Goal: Information Seeking & Learning: Learn about a topic

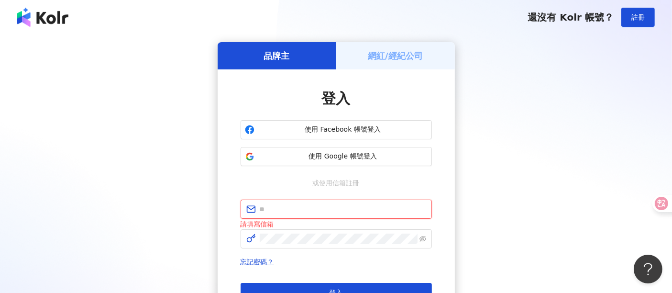
click at [301, 213] on input "text" at bounding box center [343, 209] width 167 height 11
type input "**********"
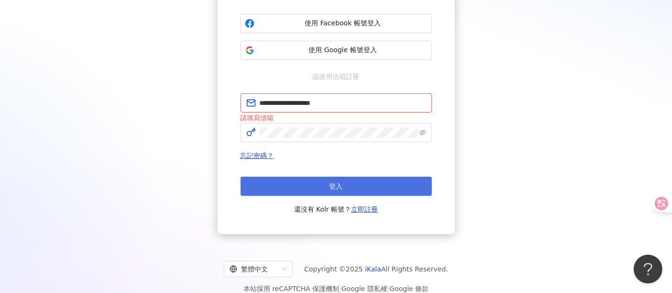
click at [360, 186] on button "登入" at bounding box center [336, 186] width 191 height 19
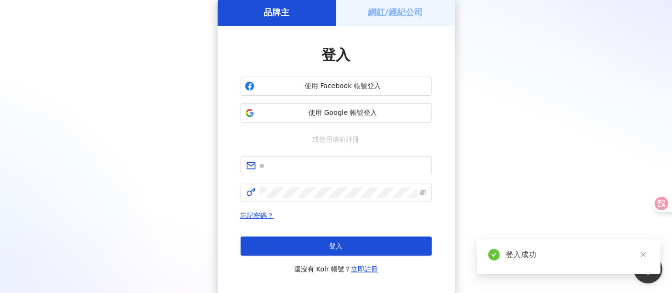
scroll to position [106, 0]
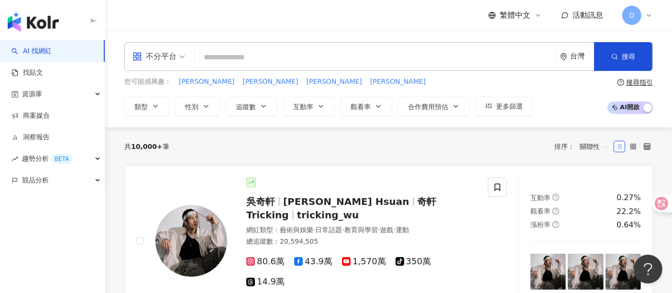
click at [211, 51] on input "search" at bounding box center [376, 57] width 354 height 18
type input "*"
type input "***"
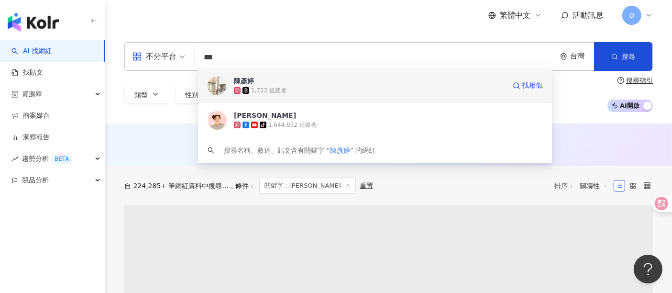
click at [246, 94] on div "1,722 追蹤者" at bounding box center [370, 91] width 272 height 10
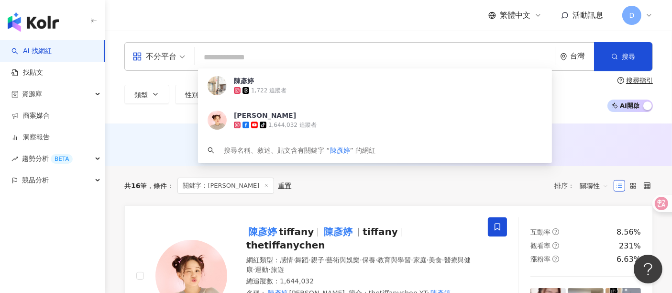
click at [269, 122] on div "不分平台 台灣 搜尋 ce4ef327-29f5-4af8-95fb-ded755488b78 陳彥婷 1,722 追蹤者 陳彥婷 tiffany tikto…" at bounding box center [388, 77] width 567 height 93
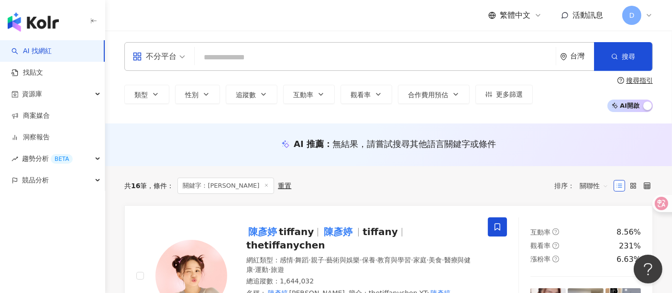
click at [243, 51] on input "search" at bounding box center [376, 57] width 354 height 18
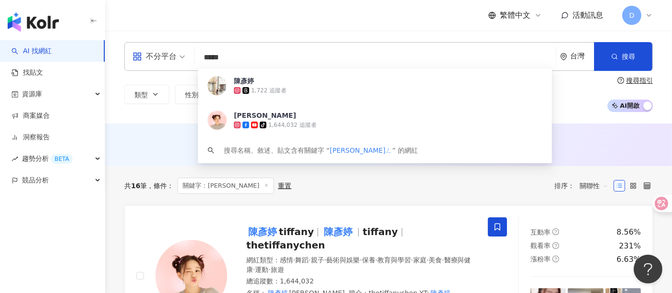
type input "***"
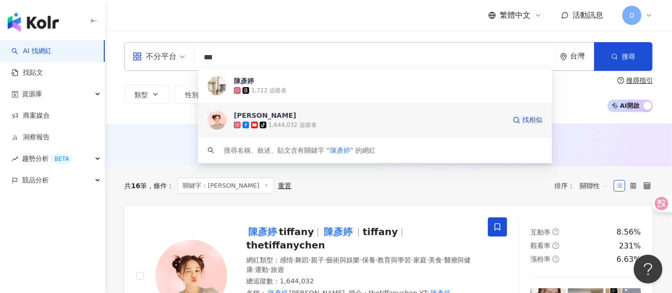
click at [245, 118] on div "陳彥婷 tiffany" at bounding box center [265, 116] width 62 height 10
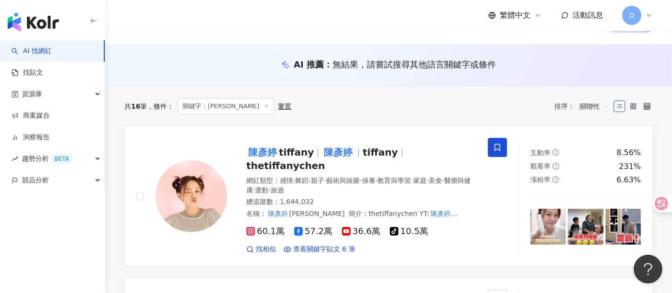
scroll to position [53, 0]
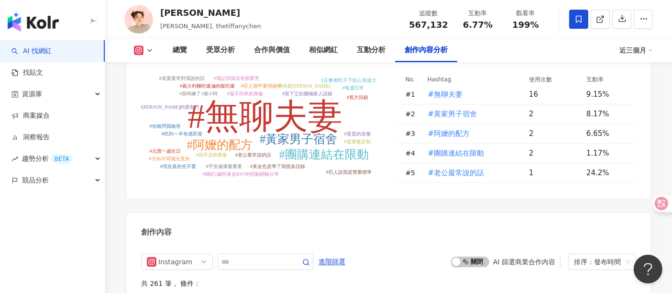
scroll to position [2977, 0]
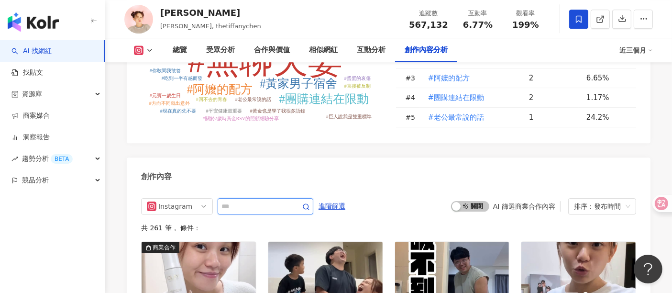
click at [246, 201] on input "text" at bounding box center [255, 206] width 67 height 11
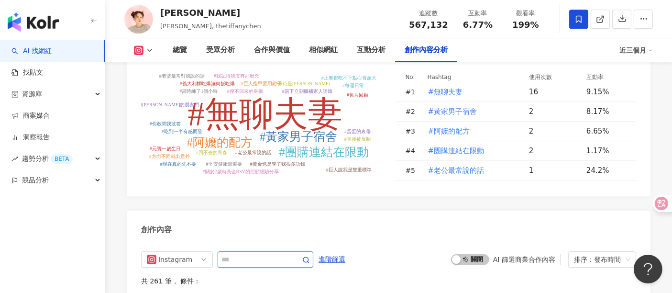
scroll to position [2870, 0]
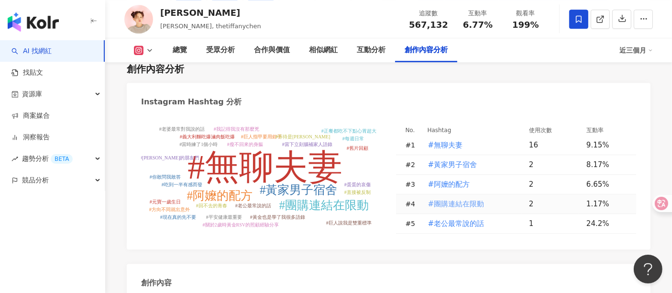
click at [464, 199] on span "#團購連結在限動" at bounding box center [456, 204] width 56 height 11
type input "********"
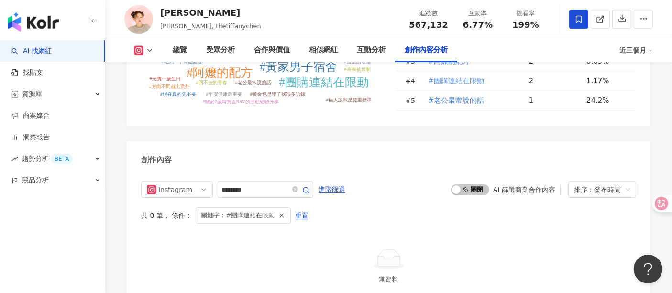
scroll to position [2969, 0]
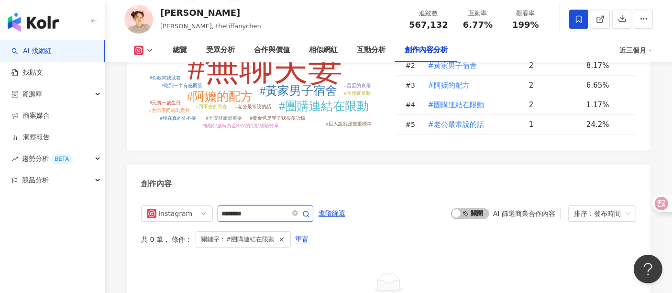
click at [289, 208] on input "********" at bounding box center [255, 213] width 67 height 11
click at [301, 232] on span "重置" at bounding box center [301, 239] width 13 height 15
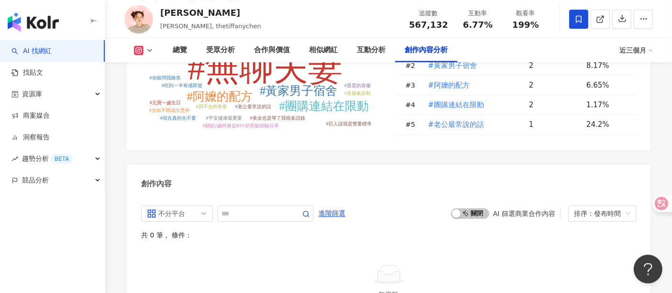
scroll to position [3023, 0]
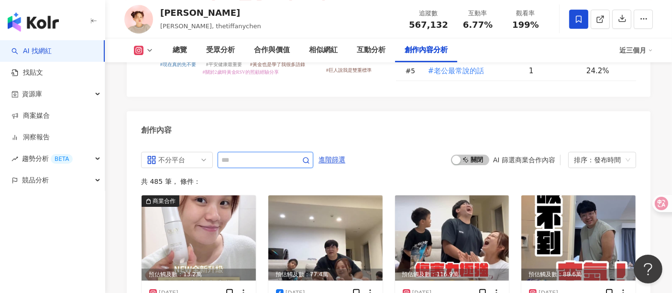
click at [247, 154] on input "text" at bounding box center [255, 159] width 67 height 11
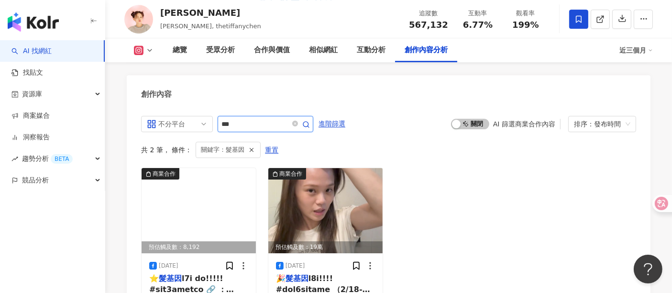
scroll to position [3076, 0]
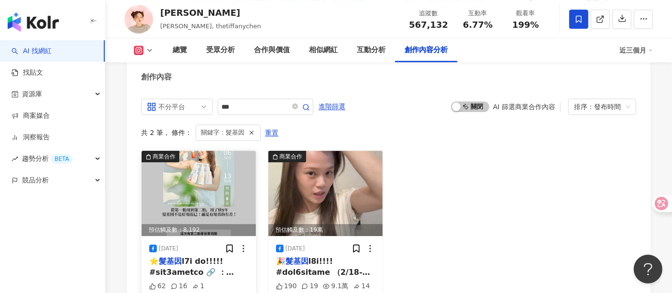
click at [208, 151] on img at bounding box center [199, 193] width 114 height 85
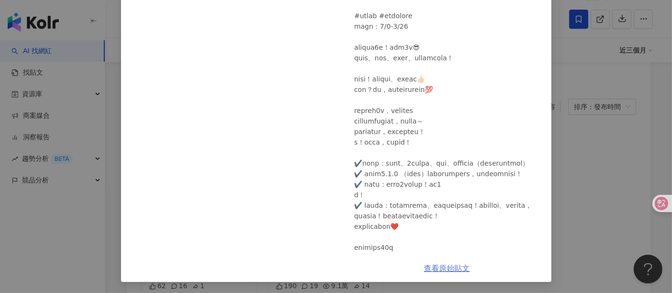
scroll to position [53, 0]
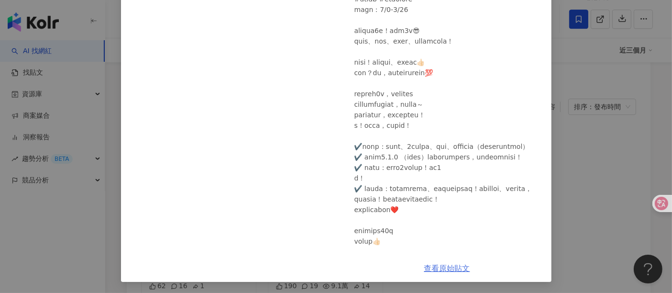
click at [440, 273] on link "查看原始貼文" at bounding box center [447, 268] width 46 height 9
click at [576, 173] on div "陳彥婷 tiffany 2025/4/6 62 16 1 查看原始貼文" at bounding box center [336, 146] width 672 height 293
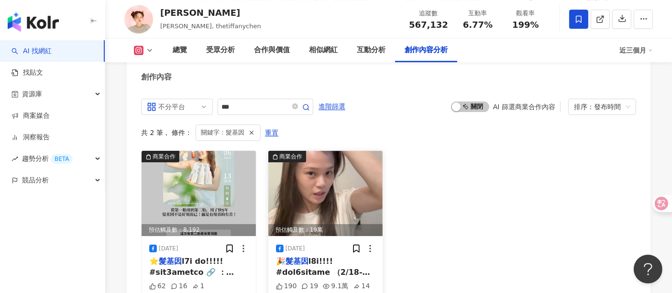
click at [306, 257] on mark "髮基因" at bounding box center [297, 261] width 23 height 9
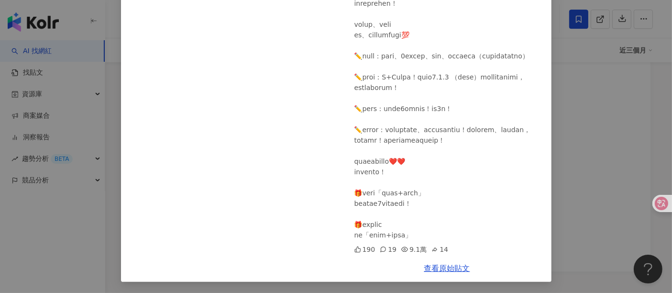
scroll to position [3169, 0]
click at [446, 264] on link "查看原始貼文" at bounding box center [447, 268] width 46 height 9
click at [582, 114] on div "陳彥婷 tiffany 2024/10/3 190 19 9.1萬 14 查看原始貼文" at bounding box center [336, 146] width 672 height 293
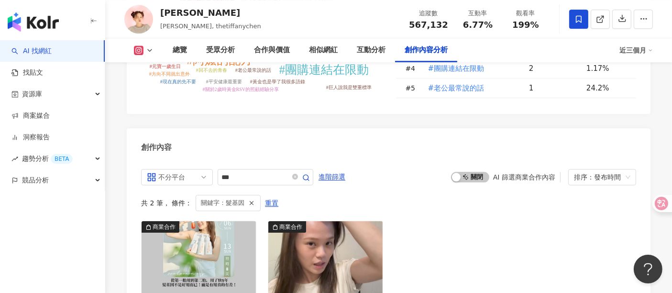
scroll to position [2956, 0]
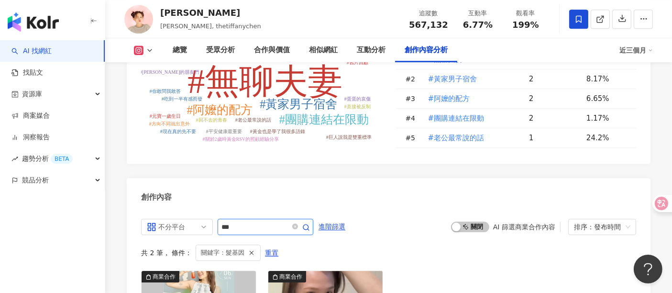
click at [261, 221] on input "***" at bounding box center [255, 226] width 67 height 11
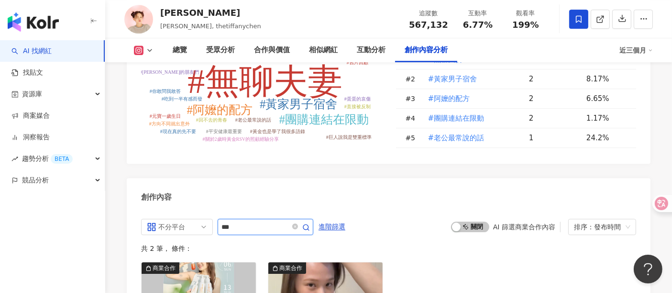
scroll to position [3023, 0]
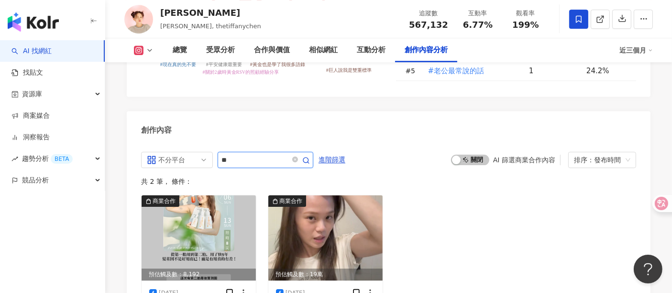
type input "*"
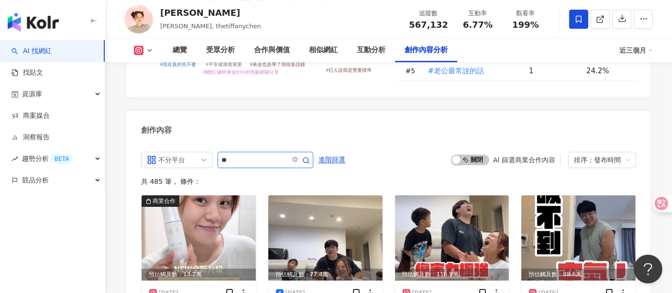
type input "**"
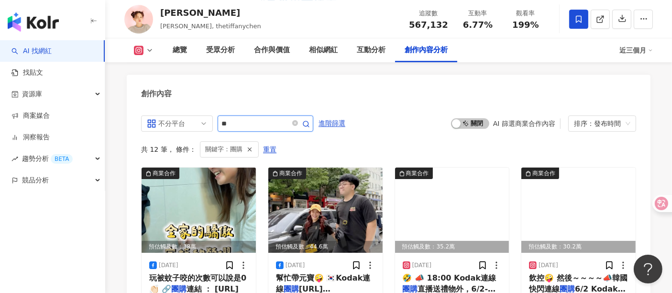
scroll to position [3076, 0]
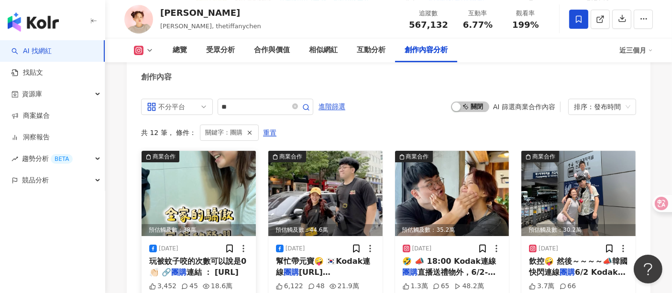
click at [212, 151] on img at bounding box center [199, 193] width 114 height 85
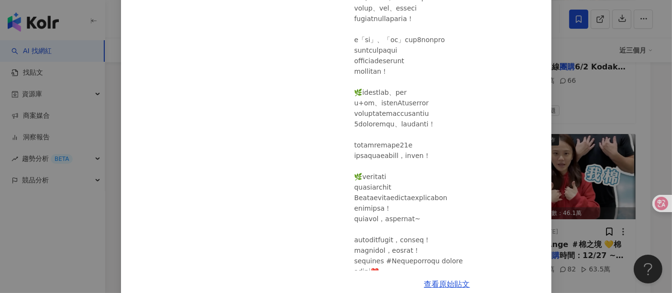
scroll to position [463, 0]
click at [446, 284] on link "查看原始貼文" at bounding box center [447, 283] width 46 height 9
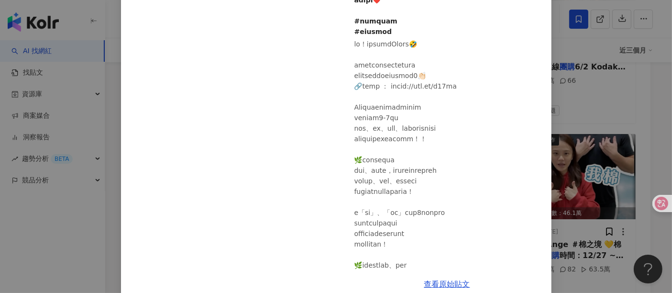
scroll to position [198, 0]
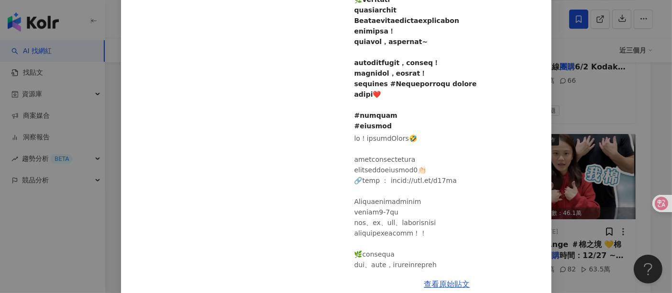
click at [581, 61] on div "陳彥婷 tiffany 2025/6/6 3,452 45 18.6萬 58 查看原始貼文" at bounding box center [336, 146] width 672 height 293
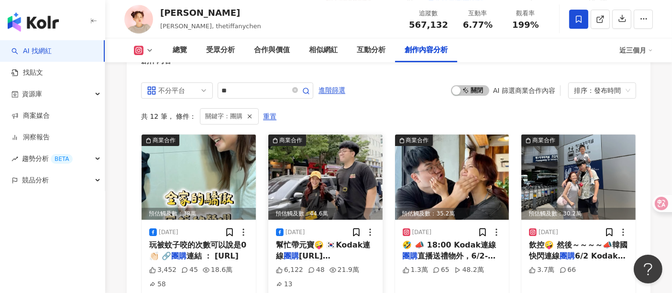
scroll to position [3069, 0]
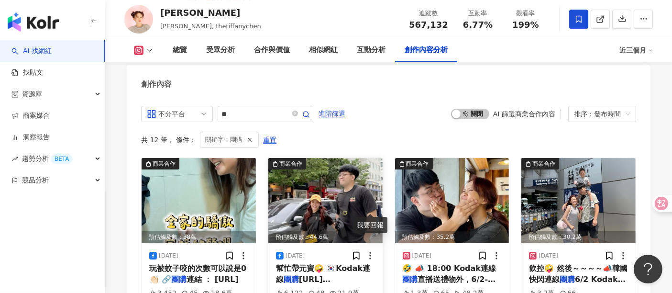
click at [370, 258] on circle at bounding box center [370, 258] width 1 height 1
drag, startPoint x: 294, startPoint y: 150, endPoint x: 254, endPoint y: 206, distance: 68.7
click at [254, 243] on div "2025/6/6 玩被蚊子咬的次數可以說是0👏🏻 🔗 團購 連結 ： https://gbf.t 3,452 45 18.6萬 58 醫療與健康" at bounding box center [199, 289] width 114 height 93
click at [289, 231] on div "預估觸及數：44.6萬" at bounding box center [325, 237] width 114 height 12
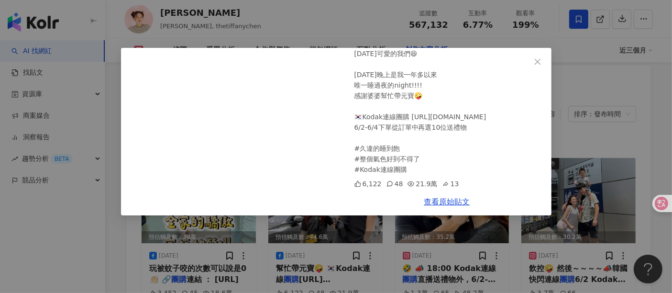
scroll to position [180, 0]
click at [436, 197] on link "查看原始貼文" at bounding box center [447, 201] width 46 height 9
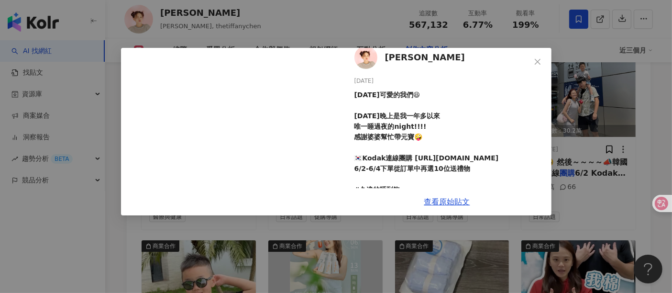
scroll to position [0, 0]
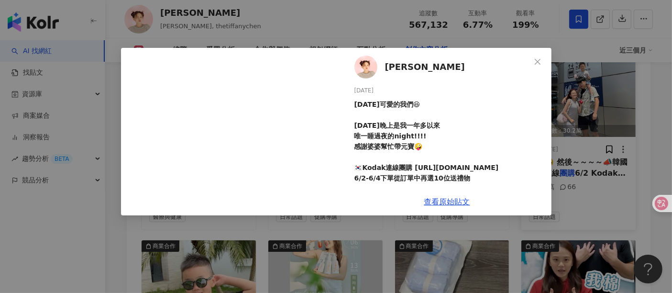
drag, startPoint x: 642, startPoint y: 119, endPoint x: 623, endPoint y: 106, distance: 23.2
click at [642, 119] on div "陳彥婷 tiffany 2025/6/2 今天可愛的我們😆 昨天晚上是我一年多以來 唯一睡過夜的night!!!! 感謝婆婆幫忙帶元寶🤪 🇰🇷Kodak連線團…" at bounding box center [336, 146] width 672 height 293
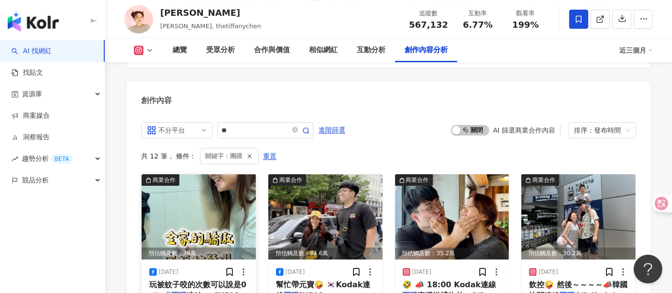
scroll to position [3069, 0]
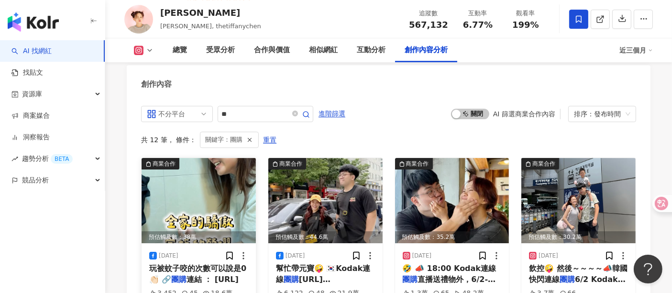
click at [209, 168] on img at bounding box center [199, 200] width 114 height 85
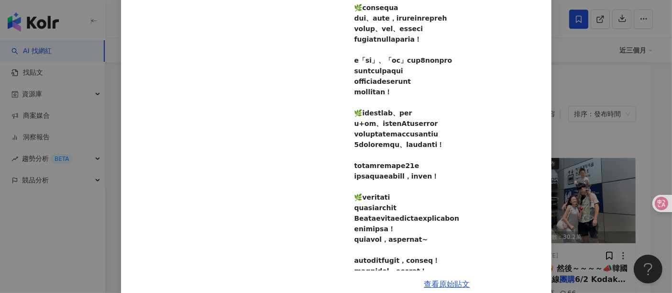
scroll to position [319, 0]
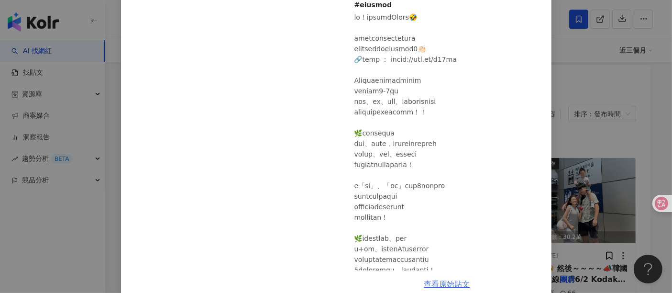
click at [428, 284] on link "查看原始貼文" at bounding box center [447, 283] width 46 height 9
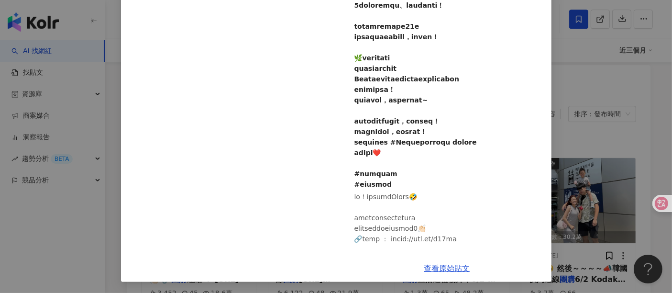
scroll to position [0, 0]
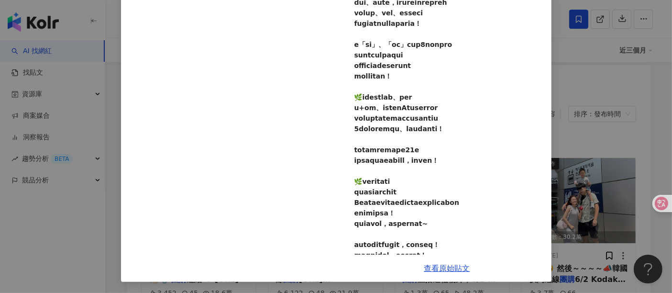
click at [629, 106] on div "陳彥婷 tiffany 2025/6/6 3,452 45 18.6萬 58 查看原始貼文" at bounding box center [336, 146] width 672 height 293
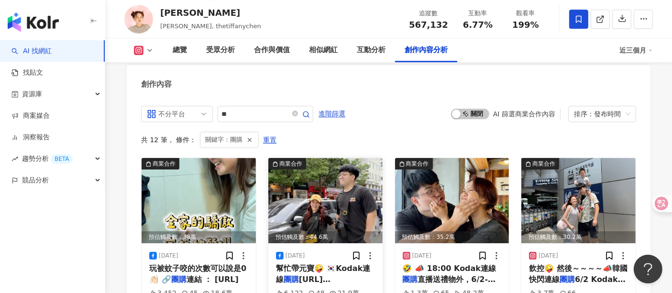
scroll to position [3228, 0]
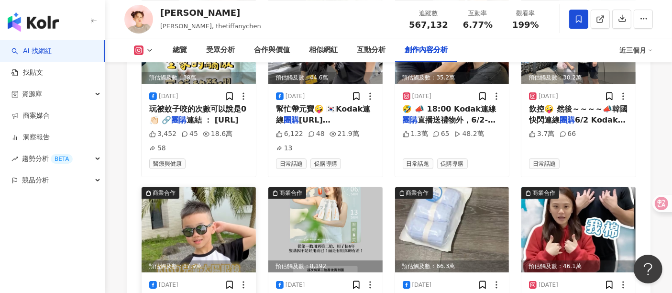
click at [194, 187] on img at bounding box center [199, 229] width 114 height 85
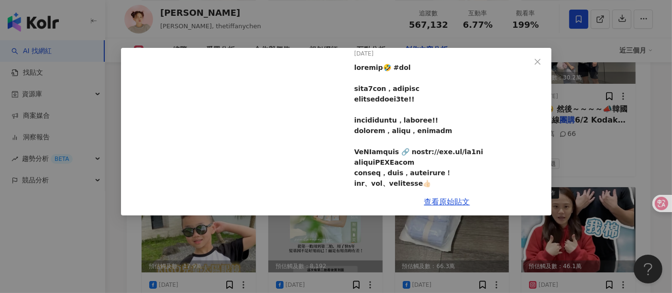
scroll to position [53, 0]
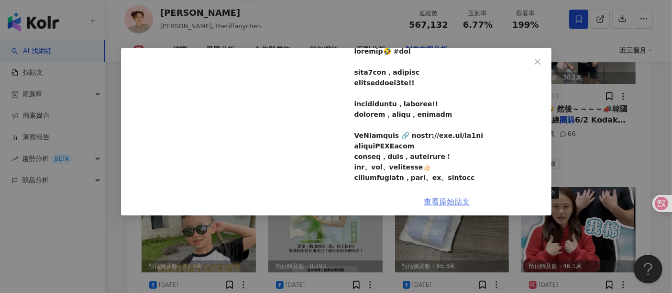
click at [433, 203] on link "查看原始貼文" at bounding box center [447, 201] width 46 height 9
click at [123, 245] on div "陳彥婷 tiffany 2025/5/16 1,276 11 8.6萬 13 查看原始貼文" at bounding box center [336, 146] width 672 height 293
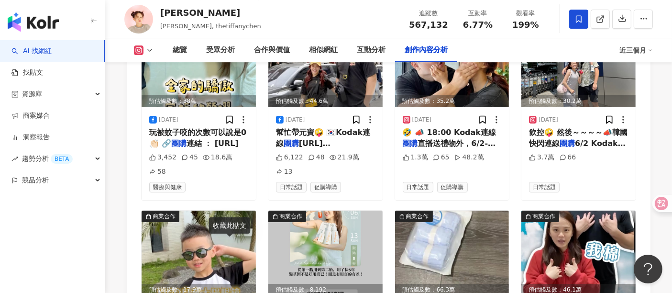
scroll to position [3228, 0]
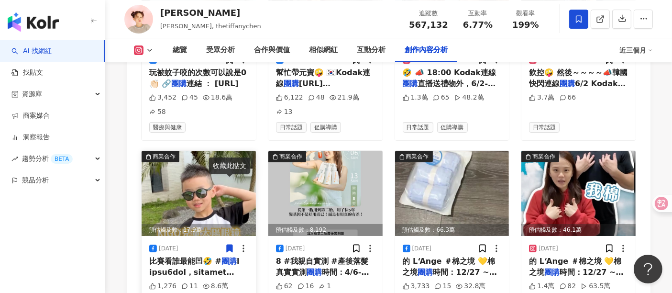
scroll to position [3282, 0]
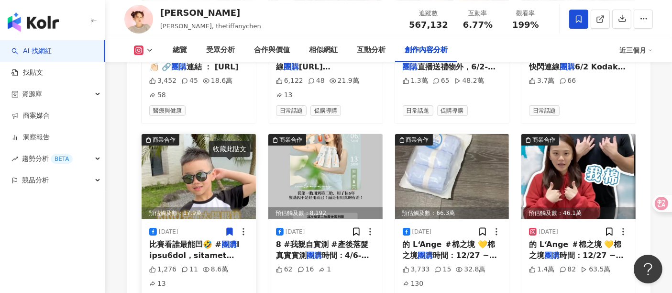
click at [244, 234] on circle at bounding box center [243, 234] width 1 height 1
click at [231, 228] on icon at bounding box center [230, 231] width 6 height 7
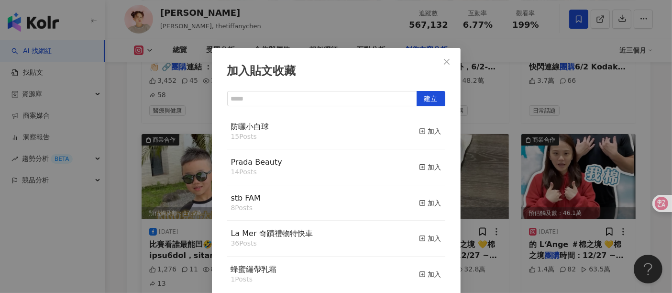
scroll to position [4, 0]
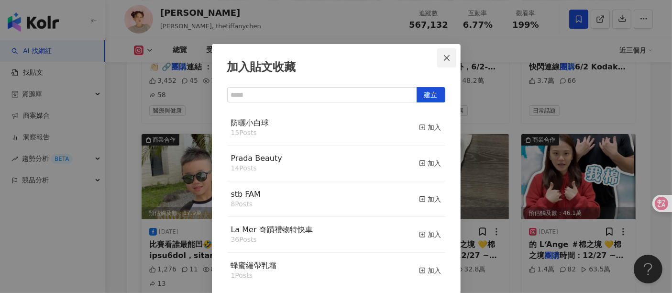
click at [445, 56] on icon "close" at bounding box center [447, 58] width 8 height 8
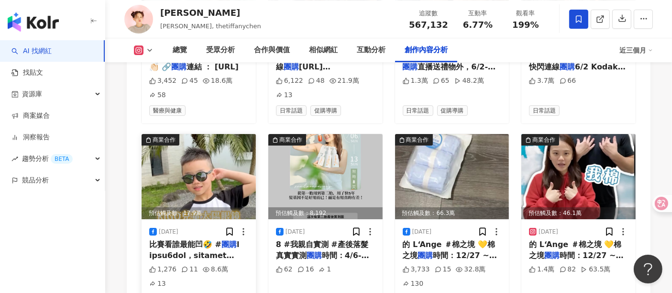
click at [242, 227] on icon at bounding box center [244, 232] width 10 height 10
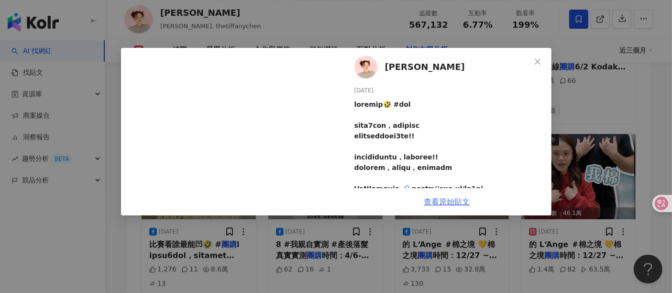
click at [446, 202] on link "查看原始貼文" at bounding box center [447, 201] width 46 height 9
click at [535, 55] on button "Close" at bounding box center [537, 61] width 19 height 19
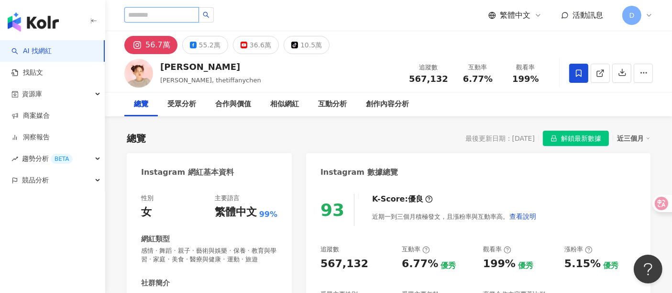
click at [166, 10] on input "search" at bounding box center [161, 14] width 75 height 15
type input "*"
type input "****"
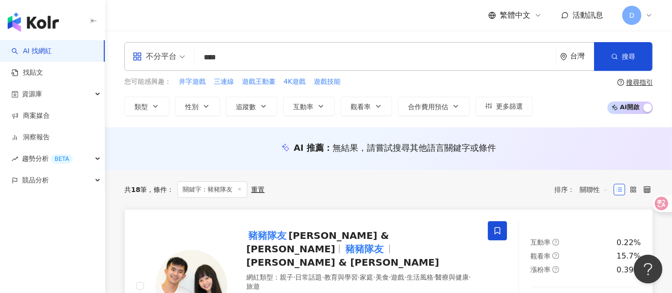
click at [346, 225] on div "豬豬隊友 Scott & Wendy 豬豬隊友 Scott & Wendy 網紅類型 ： 親子 · 日常話題 · 教育與學習 · 家庭 · 美食 · 遊戲 ·…" at bounding box center [351, 285] width 249 height 129
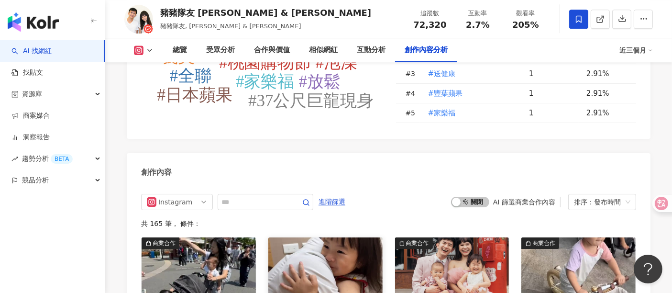
scroll to position [2700, 0]
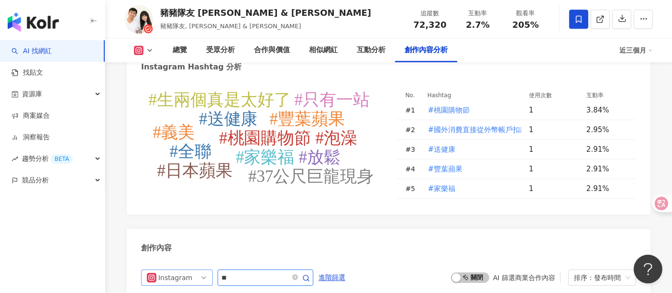
click at [200, 270] on span "Instagram" at bounding box center [177, 277] width 60 height 15
click at [193, 292] on div "不分平台" at bounding box center [177, 297] width 56 height 11
click at [278, 272] on input "**" at bounding box center [255, 277] width 67 height 11
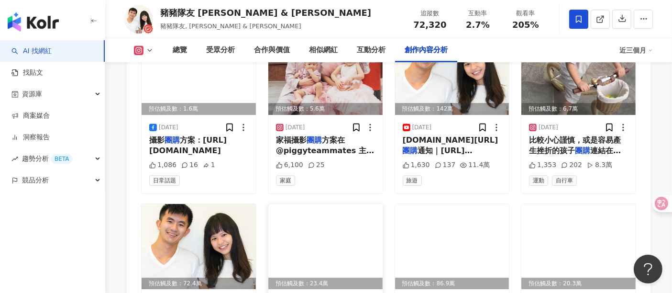
scroll to position [3156, 0]
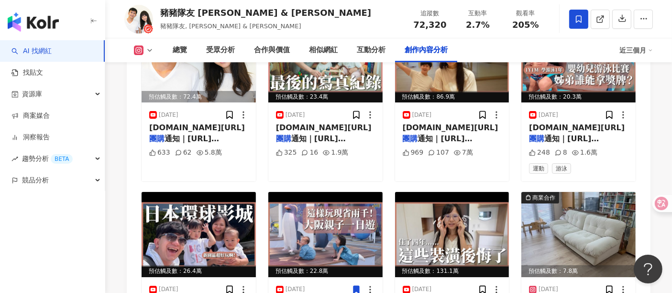
scroll to position [3102, 0]
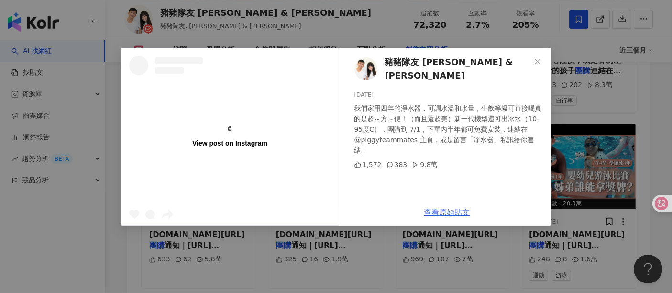
click at [439, 210] on link "查看原始貼文" at bounding box center [447, 212] width 46 height 9
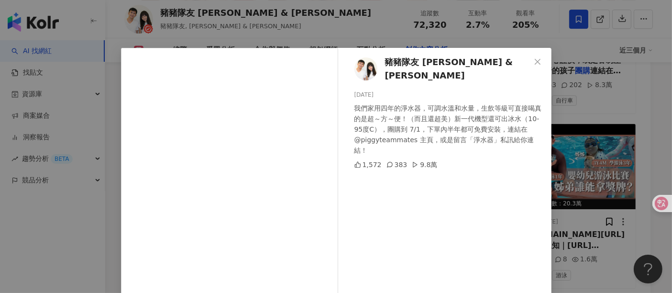
click at [642, 102] on div "豬豬隊友 Scott & Wendy 2025/6/29 我們家用四年的淨水器，可調水溫和水量，生飲等級可直接喝真的是超～方～便！（而且還超美）新一代機型還可…" at bounding box center [336, 146] width 672 height 293
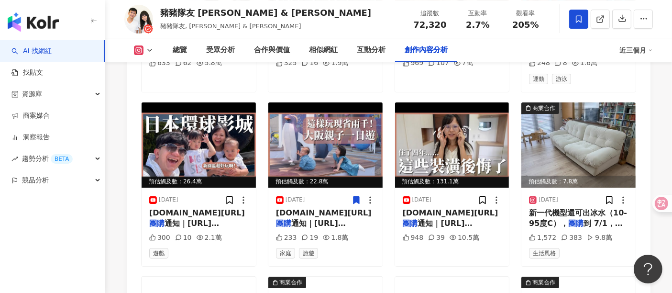
scroll to position [3315, 0]
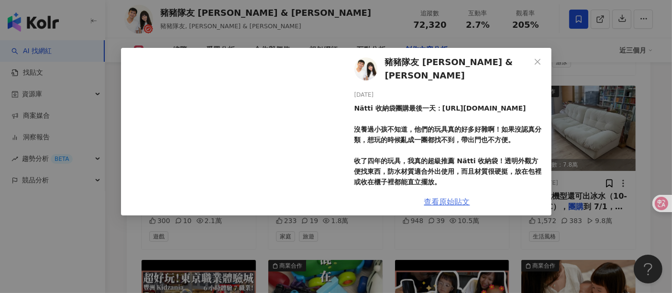
click at [444, 201] on link "查看原始貼文" at bounding box center [447, 201] width 46 height 9
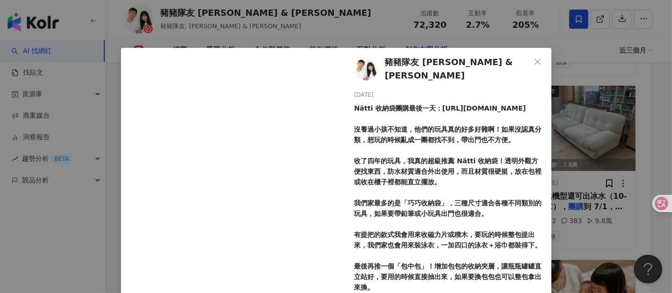
click at [654, 109] on div "豬豬隊友 Scott & Wendy 2025/6/24 Nätti 收納袋團購最後一天：https://gbf.tw/mffov 沒養過小孩不知道，他們的玩…" at bounding box center [336, 146] width 672 height 293
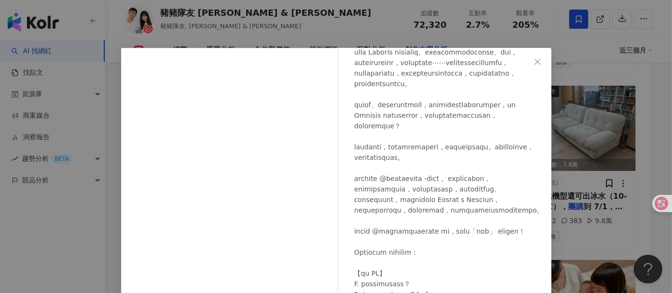
scroll to position [154, 0]
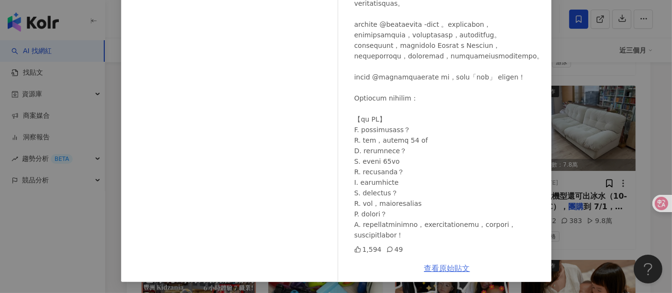
click at [447, 269] on link "查看原始貼文" at bounding box center [447, 268] width 46 height 9
click at [655, 163] on div "豬豬隊友 Scott & Wendy 2025/6/19 1,594 49 查看原始貼文" at bounding box center [336, 146] width 672 height 293
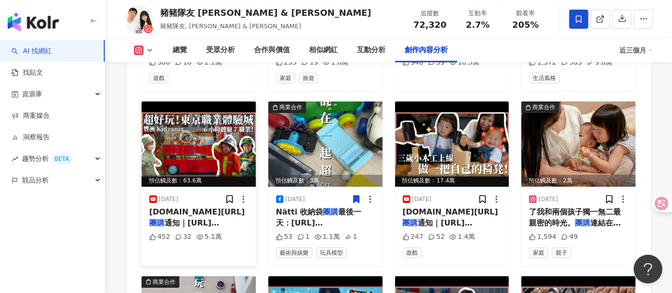
scroll to position [3474, 0]
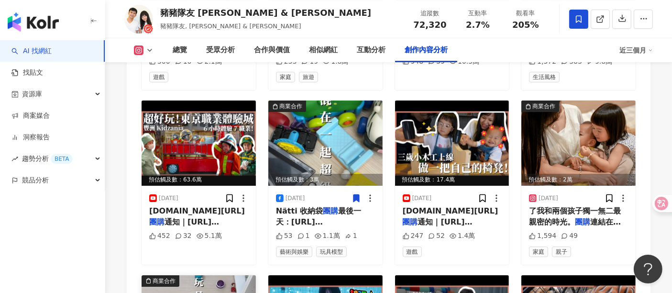
drag, startPoint x: 183, startPoint y: 216, endPoint x: 157, endPoint y: 213, distance: 26.0
drag, startPoint x: 157, startPoint y: 213, endPoint x: 186, endPoint y: 240, distance: 39.6
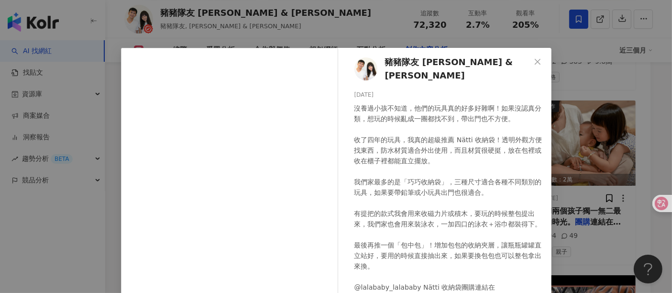
click at [448, 212] on div "沒養過小孩不知道，他們的玩具真的好多好雜啊！如果沒認真分類，想玩的時候亂成一團都找不到，帶出門也不方便。 收了四年的玩具，我真的超級推薦 Nätti 收納袋！…" at bounding box center [450, 203] width 190 height 200
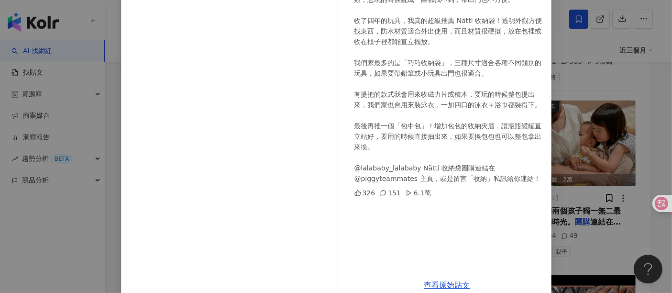
scroll to position [136, 0]
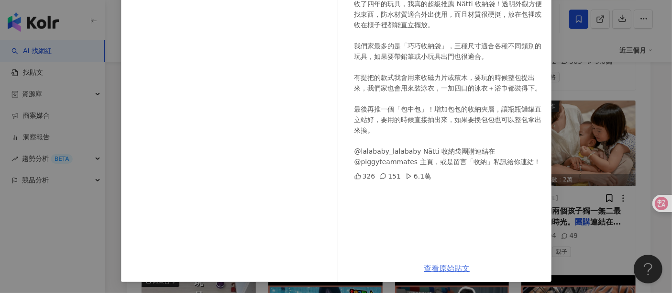
click at [452, 264] on link "查看原始貼文" at bounding box center [447, 268] width 46 height 9
click at [58, 226] on div "豬豬隊友 Scott & Wendy 2025/6/18 沒養過小孩不知道，他們的玩具真的好多好雜啊！如果沒認真分類，想玩的時候亂成一團都找不到，帶出門也不方…" at bounding box center [336, 146] width 672 height 293
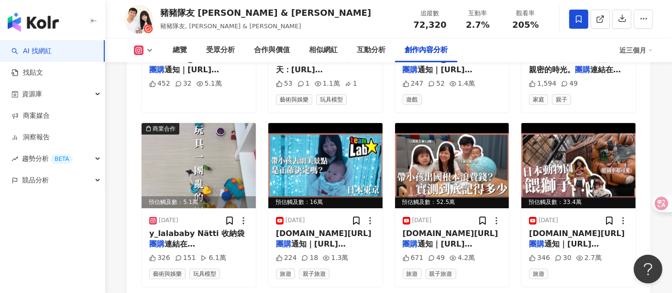
scroll to position [3634, 0]
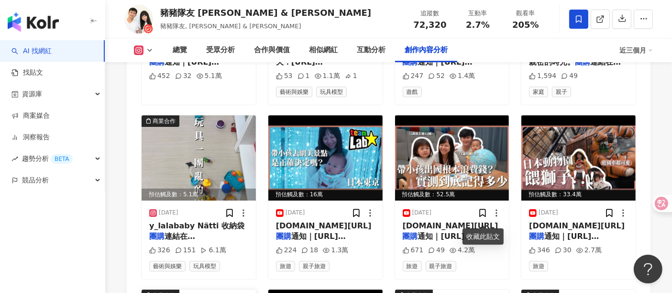
drag, startPoint x: 198, startPoint y: 237, endPoint x: 168, endPoint y: 177, distance: 67.4
drag, startPoint x: 168, startPoint y: 177, endPoint x: 152, endPoint y: 229, distance: 54.6
drag, startPoint x: 158, startPoint y: 222, endPoint x: 181, endPoint y: 230, distance: 23.9
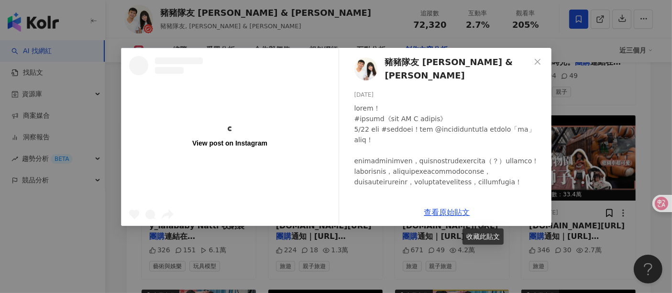
drag, startPoint x: 190, startPoint y: 179, endPoint x: 122, endPoint y: 240, distance: 91.6
click at [122, 240] on div "View post on Instagram 豬豬隊友 Scott & Wendy 2025/5/21 490 127 查看原始貼文" at bounding box center [336, 146] width 672 height 293
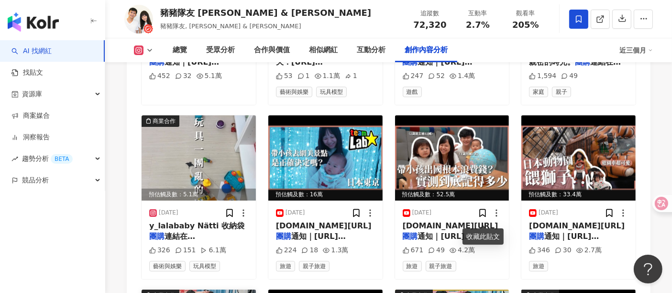
drag, startPoint x: 194, startPoint y: 208, endPoint x: 189, endPoint y: 148, distance: 60.5
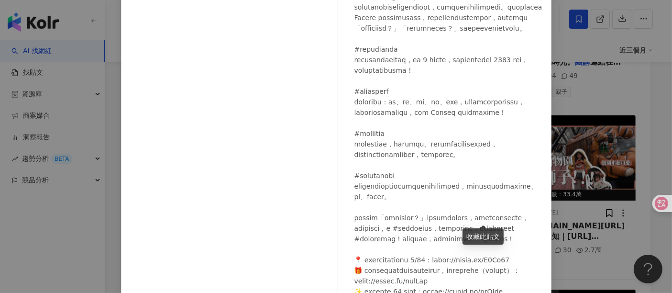
scroll to position [136, 0]
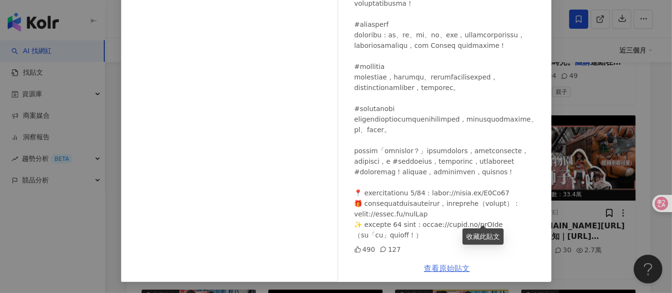
click at [437, 270] on link "查看原始貼文" at bounding box center [447, 268] width 46 height 9
click at [108, 255] on div "豬豬隊友 Scott & Wendy 2025/5/21 490 127 查看原始貼文" at bounding box center [336, 146] width 672 height 293
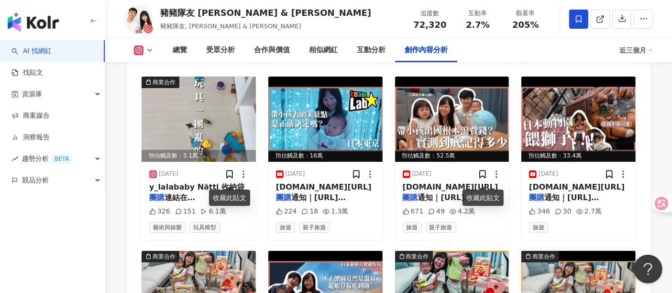
scroll to position [3687, 0]
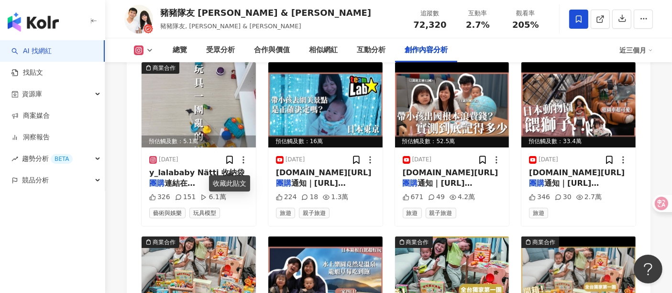
drag, startPoint x: 440, startPoint y: 188, endPoint x: 389, endPoint y: 234, distance: 69.1
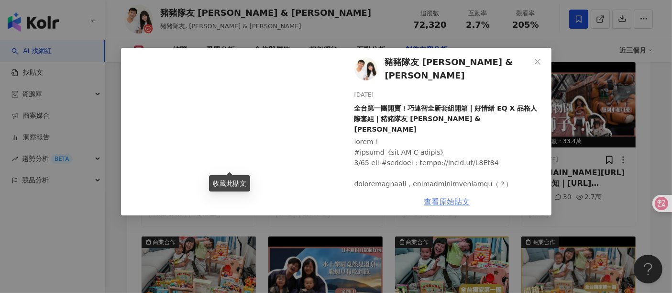
click at [444, 202] on link "查看原始貼文" at bounding box center [447, 201] width 46 height 9
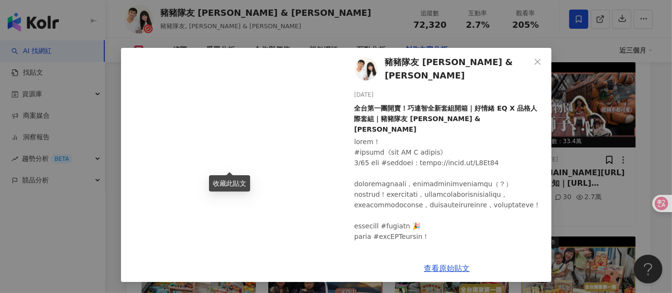
click at [569, 46] on div "豬豬隊友 Scott & Wendy 2025/5/15 全台第一團開賣！巧連智全新套組開箱｜好情緒 EQ X 品格人際套組｜豬豬隊友 Scott & Wen…" at bounding box center [336, 146] width 672 height 293
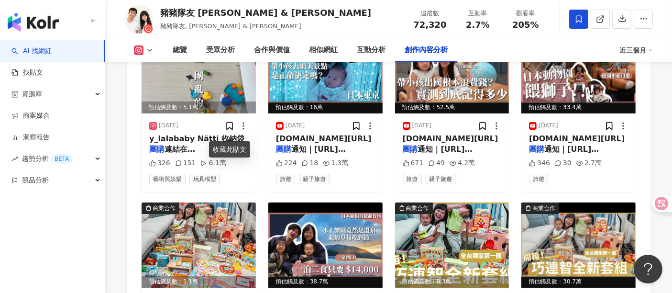
scroll to position [3784, 0]
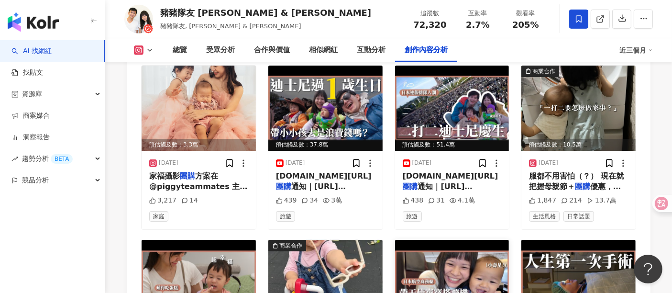
scroll to position [4263, 0]
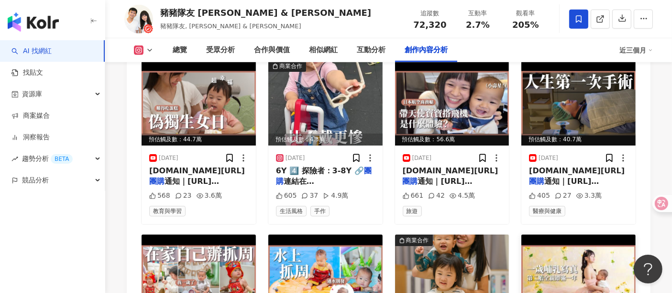
scroll to position [4370, 0]
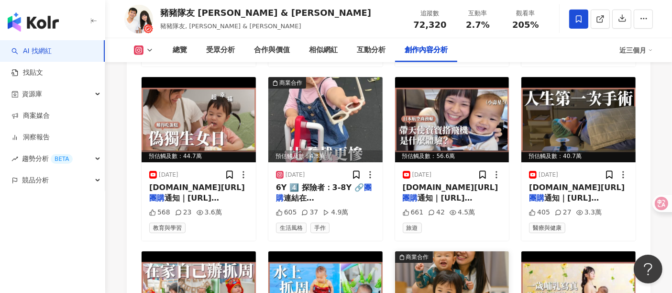
drag, startPoint x: 445, startPoint y: 190, endPoint x: 412, endPoint y: 200, distance: 34.5
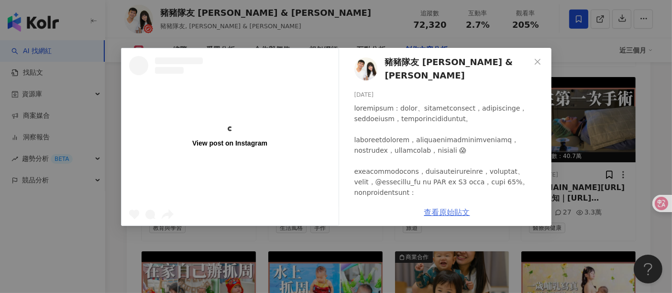
click at [449, 215] on link "查看原始貼文" at bounding box center [447, 212] width 46 height 9
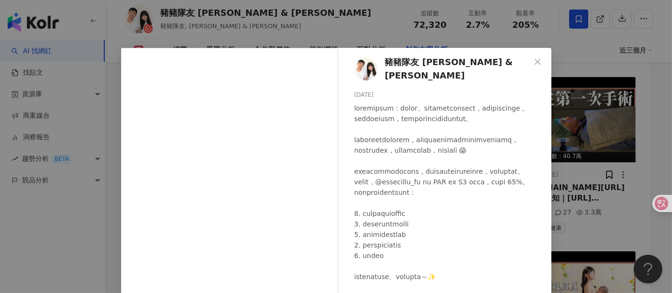
click at [632, 180] on div "豬豬隊友 Scott & Wendy 2025/4/7 709 31 查看原始貼文" at bounding box center [336, 146] width 672 height 293
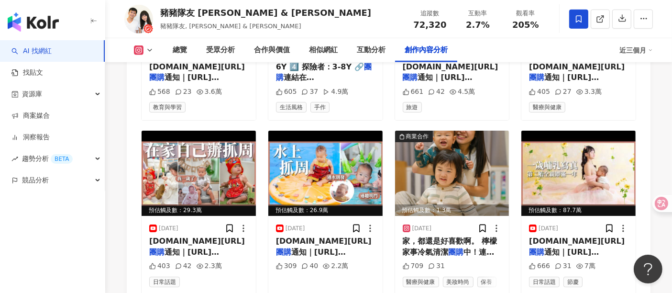
scroll to position [4529, 0]
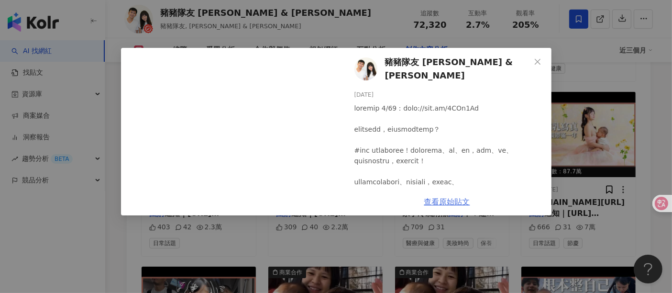
click at [447, 206] on link "查看原始貼文" at bounding box center [447, 201] width 46 height 9
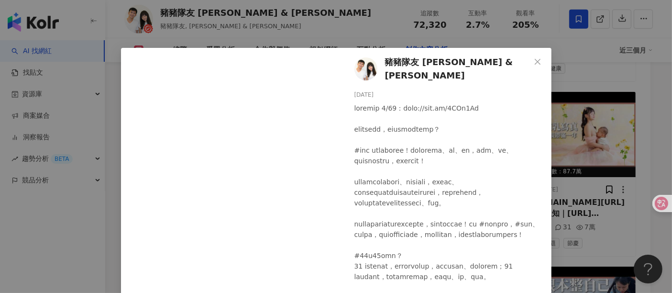
click at [607, 93] on div "豬豬隊友 Scott & Wendy 2025/3/18 72 2 1.4萬 1.4萬 1 查看原始貼文" at bounding box center [336, 146] width 672 height 293
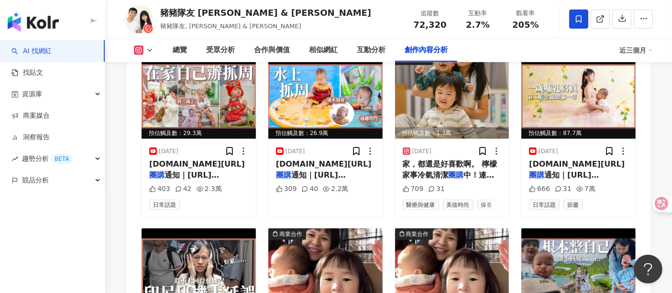
scroll to position [4688, 0]
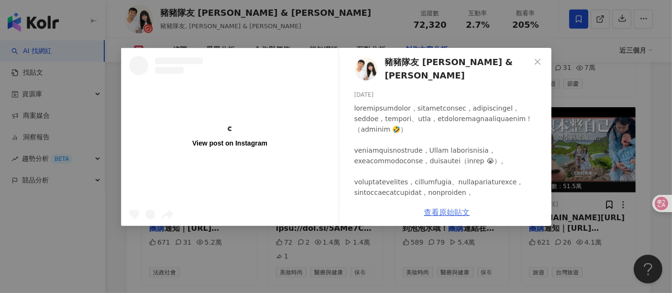
click at [440, 213] on link "查看原始貼文" at bounding box center [447, 212] width 46 height 9
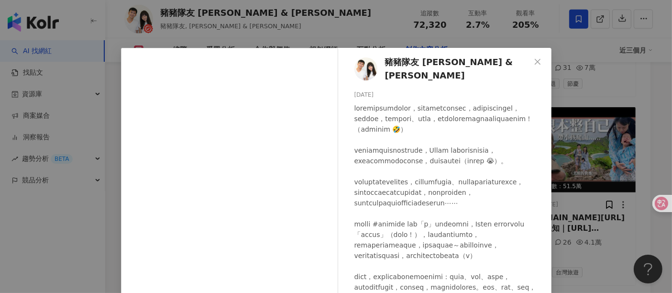
click at [604, 115] on div "豬豬隊友 Scott & Wendy 2025/3/7 3,174 8 查看原始貼文" at bounding box center [336, 146] width 672 height 293
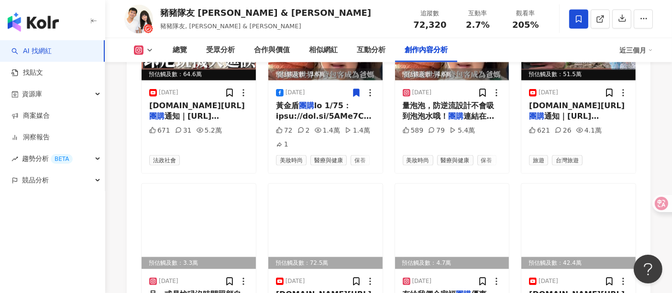
scroll to position [4848, 0]
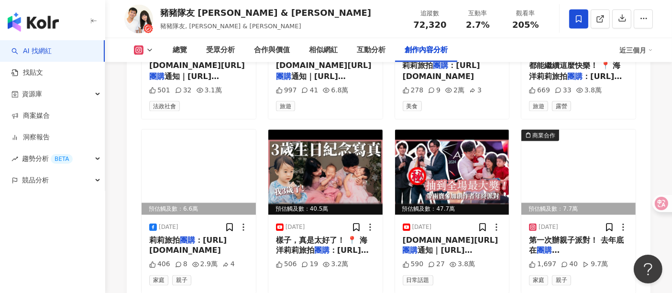
scroll to position [5220, 0]
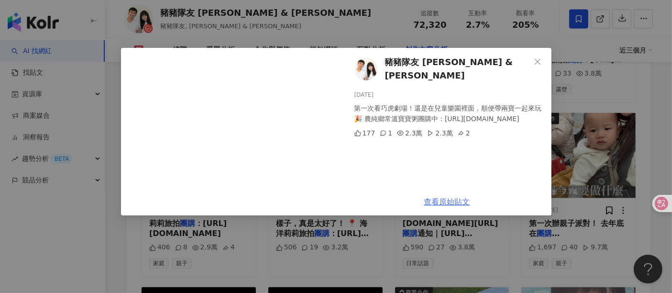
click at [436, 203] on link "查看原始貼文" at bounding box center [447, 201] width 46 height 9
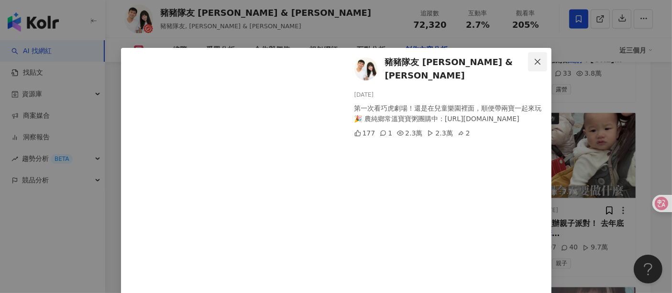
click at [534, 63] on icon "close" at bounding box center [538, 62] width 8 height 8
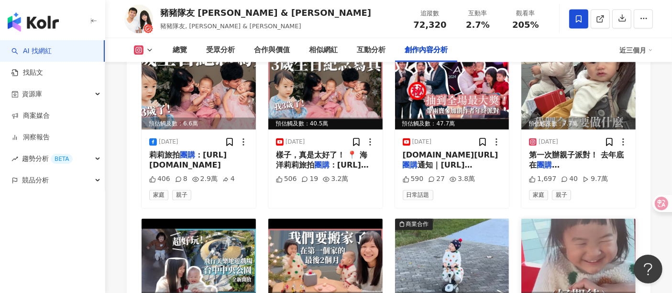
scroll to position [5327, 0]
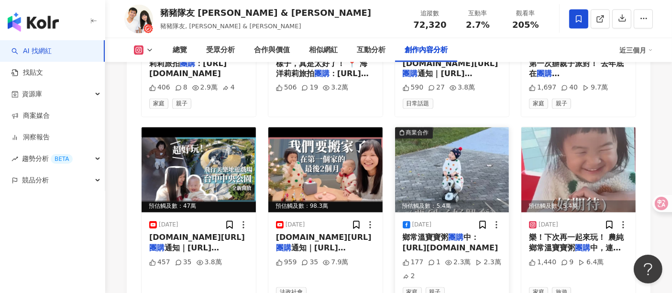
scroll to position [5433, 0]
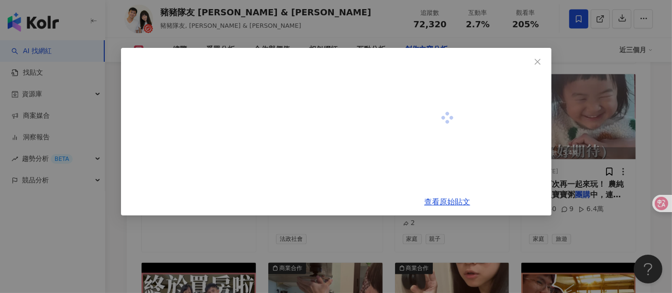
click at [318, 154] on div at bounding box center [230, 131] width 218 height 167
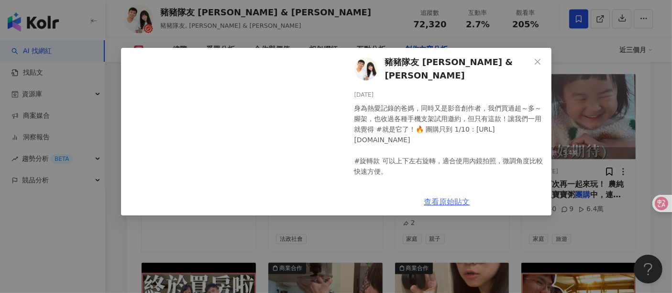
click at [459, 200] on link "查看原始貼文" at bounding box center [447, 201] width 46 height 9
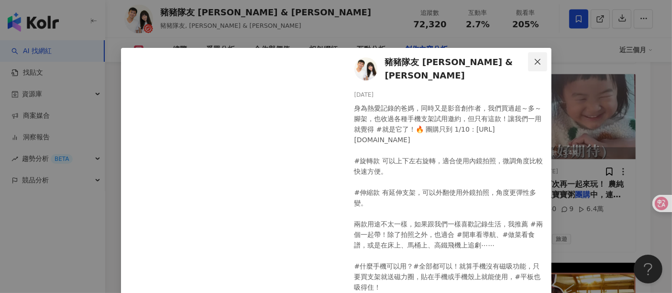
click at [538, 55] on button "Close" at bounding box center [537, 61] width 19 height 19
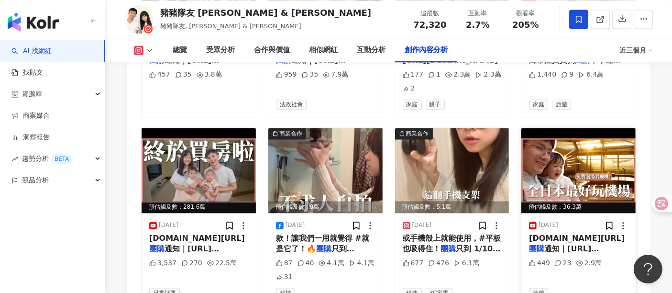
scroll to position [5592, 0]
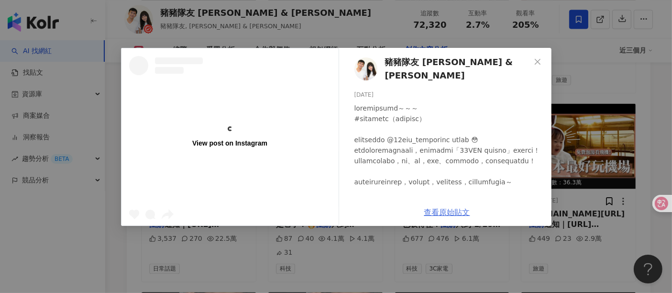
click at [435, 211] on link "查看原始貼文" at bounding box center [447, 212] width 46 height 9
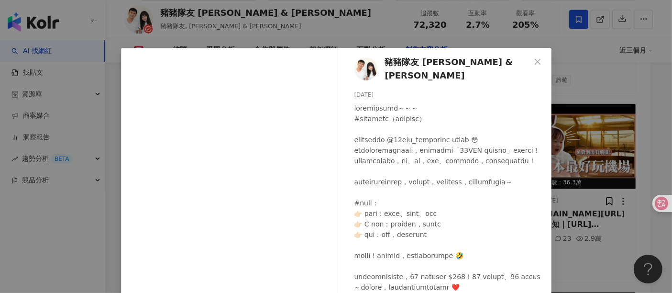
click at [615, 99] on div "豬豬隊友 Scott & Wendy 2025/1/3 1,552 118 35.7萬 查看原始貼文" at bounding box center [336, 146] width 672 height 293
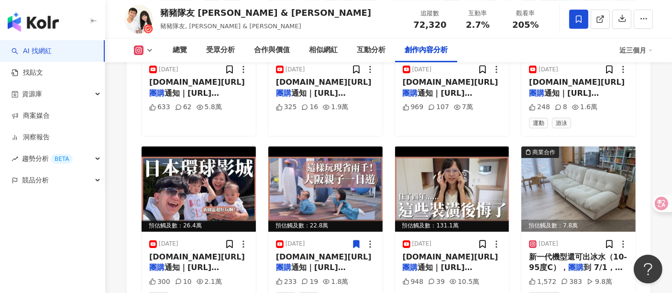
scroll to position [3190, 0]
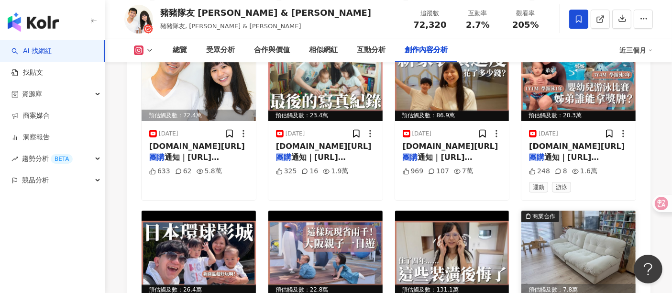
drag, startPoint x: 554, startPoint y: 156, endPoint x: 554, endPoint y: 166, distance: 9.6
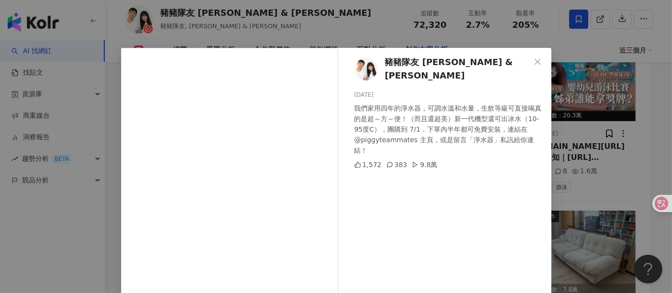
click at [458, 210] on div "豬豬隊友 Scott & Wendy 2025/6/29 我們家用四年的淨水器，可調水溫和水量，生飲等級可直接喝真的是超～方～便！（而且還超美）新一代機型還可…" at bounding box center [447, 219] width 209 height 343
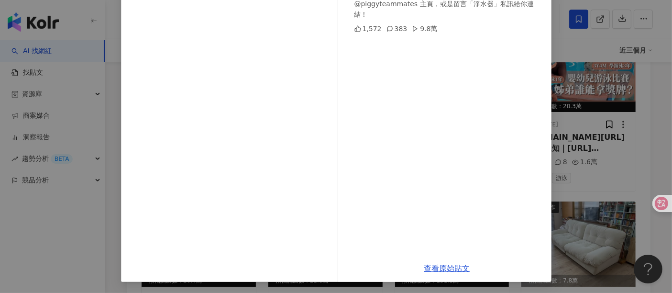
scroll to position [3296, 0]
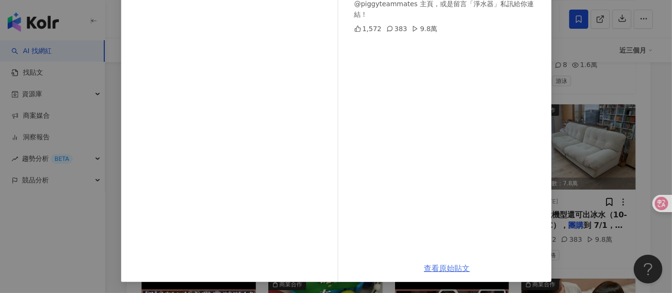
click at [435, 266] on link "查看原始貼文" at bounding box center [447, 268] width 46 height 9
click at [612, 92] on div "豬豬隊友 Scott & Wendy 2025/6/29 我們家用四年的淨水器，可調水溫和水量，生飲等級可直接喝真的是超～方～便！（而且還超美）新一代機型還可…" at bounding box center [336, 146] width 672 height 293
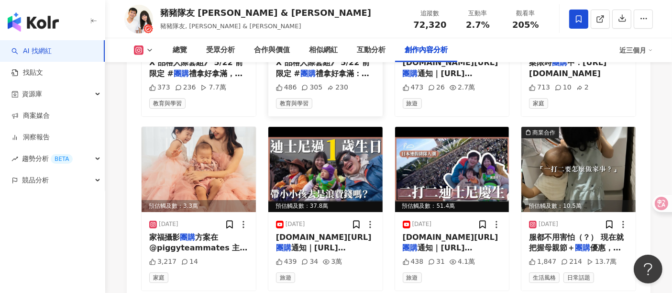
scroll to position [4147, 0]
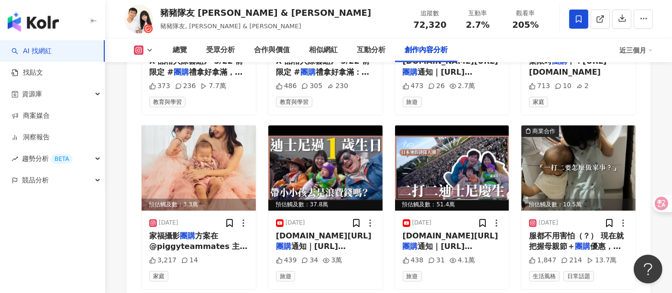
drag, startPoint x: 319, startPoint y: 251, endPoint x: 304, endPoint y: 191, distance: 61.6
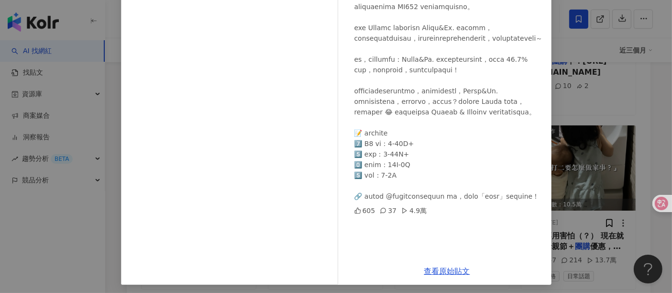
scroll to position [136, 0]
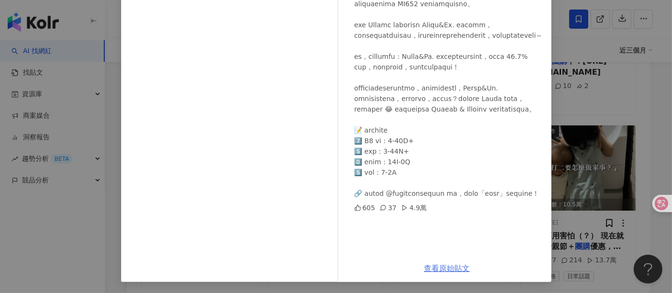
click at [443, 267] on link "查看原始貼文" at bounding box center [447, 268] width 46 height 9
click at [636, 128] on div "豬豬隊友 Scott & Wendy 2025/4/25 605 37 4.9萬 查看原始貼文" at bounding box center [336, 146] width 672 height 293
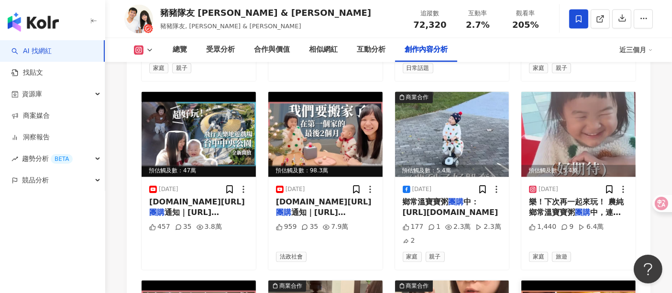
scroll to position [5424, 0]
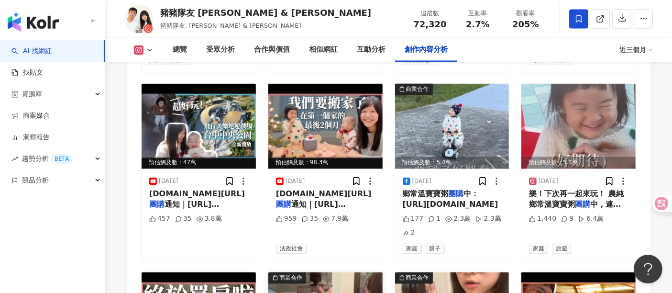
drag, startPoint x: 352, startPoint y: 230, endPoint x: 333, endPoint y: 230, distance: 19.6
click at [333, 230] on div "View post on Facebook 查看原始貼文" at bounding box center [336, 146] width 672 height 293
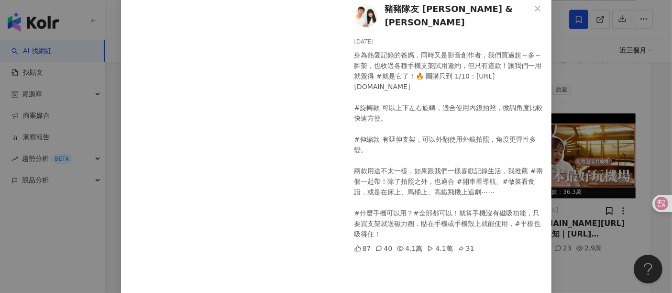
scroll to position [106, 0]
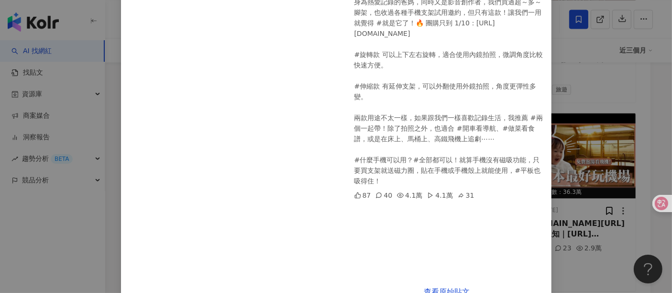
click at [605, 127] on div "豬豬隊友 Scott & Wendy 2025/1/7 身為熱愛記錄的爸媽，同時又是影音創作者，我們買過超～多～腳架，也收過各種手機支架試用邀約，但只有這款！…" at bounding box center [336, 146] width 672 height 293
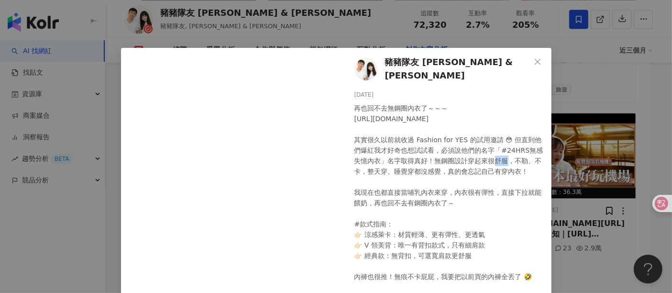
drag, startPoint x: 466, startPoint y: 156, endPoint x: 603, endPoint y: 127, distance: 140.0
click at [582, 130] on div "豬豬隊友 Scott & Wendy 2025/1/3 3,228 86 110萬 110萬 126 查看原始貼文" at bounding box center [336, 146] width 672 height 293
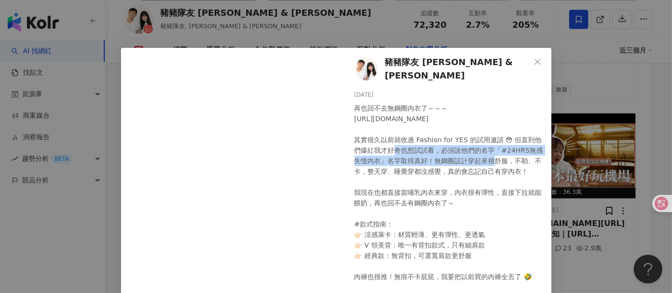
drag, startPoint x: 482, startPoint y: 158, endPoint x: 473, endPoint y: 167, distance: 12.9
click at [480, 160] on div "再也回不去無鋼圈內衣了～～～ https://reurl.cc/5DDM2G 其實很久以前就收過 Fashion for YES 的試用邀請 😳 但直到他們爆…" at bounding box center [450, 213] width 190 height 221
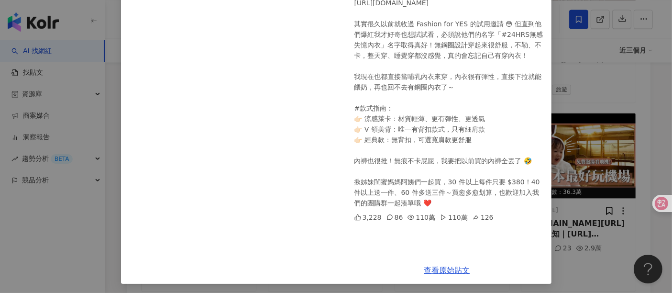
scroll to position [118, 0]
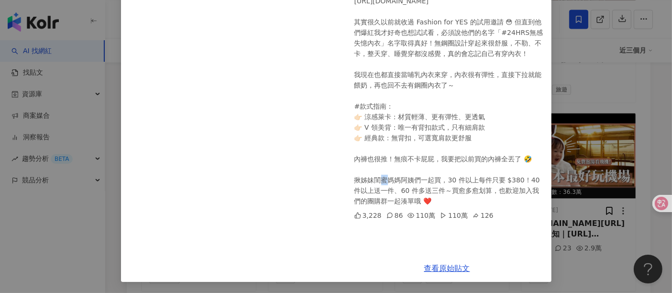
click at [610, 159] on div "豬豬隊友 Scott & Wendy 2025/1/3 3,228 86 110萬 110萬 126 查看原始貼文" at bounding box center [336, 146] width 672 height 293
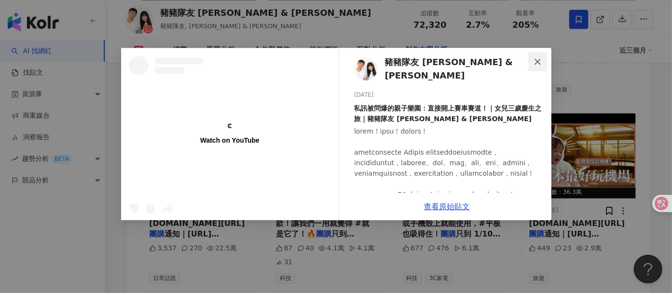
click at [536, 57] on button "Close" at bounding box center [537, 61] width 19 height 19
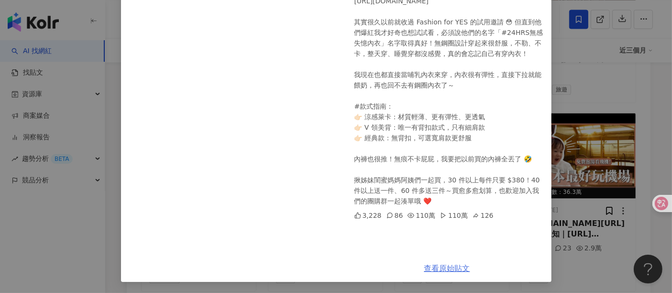
click at [439, 266] on link "查看原始貼文" at bounding box center [447, 268] width 46 height 9
click at [568, 112] on div "豬豬隊友 Scott & Wendy 2025/1/3 3,228 86 110萬 110萬 126 查看原始貼文" at bounding box center [336, 146] width 672 height 293
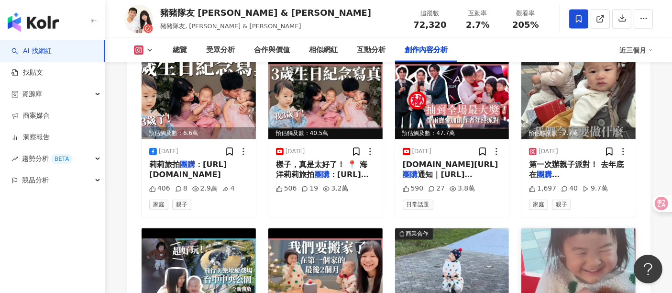
scroll to position [5264, 0]
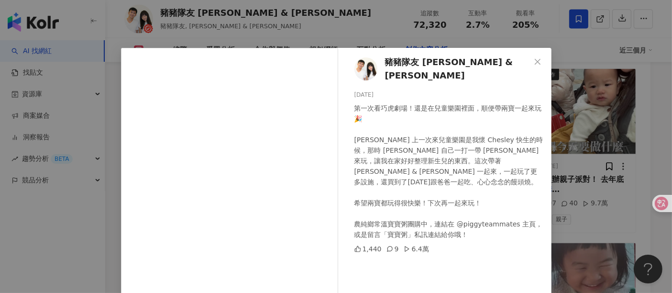
click at [441, 214] on div "第一次看巧虎劇場！還是在兒童樂園裡面，順便帶兩寶一起來玩 🎉 Cheyne 上一次來兒童樂園是我懷 Chesley 快生的時候，那時 Scott 自己一打一帶…" at bounding box center [450, 171] width 190 height 137
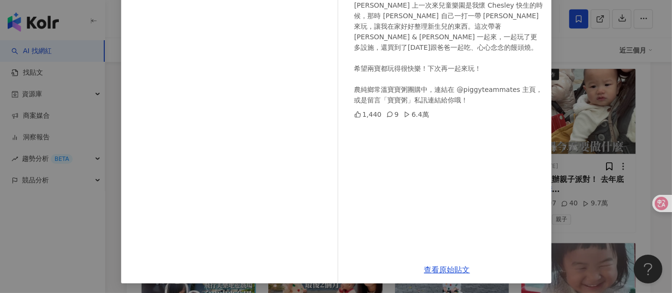
scroll to position [136, 0]
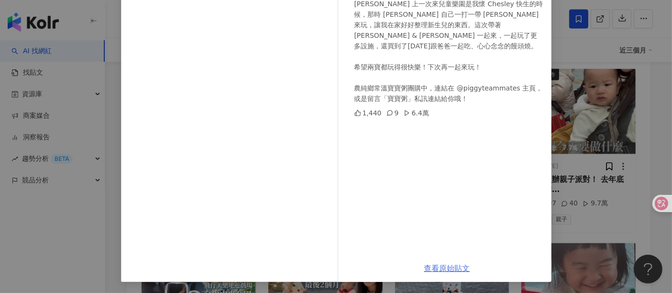
click at [433, 267] on link "查看原始貼文" at bounding box center [447, 268] width 46 height 9
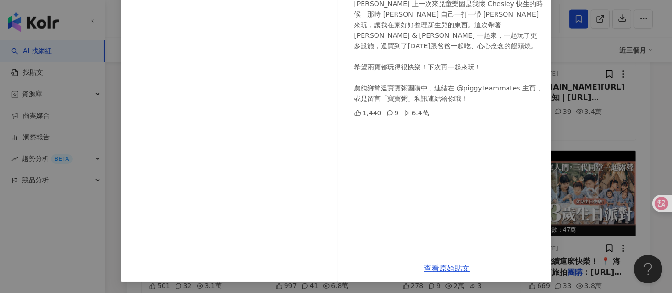
click at [643, 145] on div "豬豬隊友 Scott & Wendy 2025/1/11 第一次看巧虎劇場！還是在兒童樂園裡面，順便帶兩寶一起來玩 🎉 Cheyne 上一次來兒童樂園是我懷 …" at bounding box center [336, 146] width 672 height 293
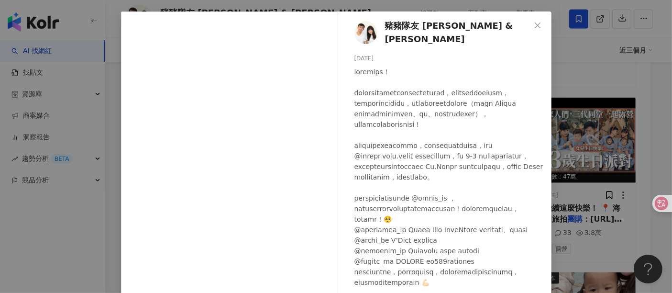
scroll to position [53, 0]
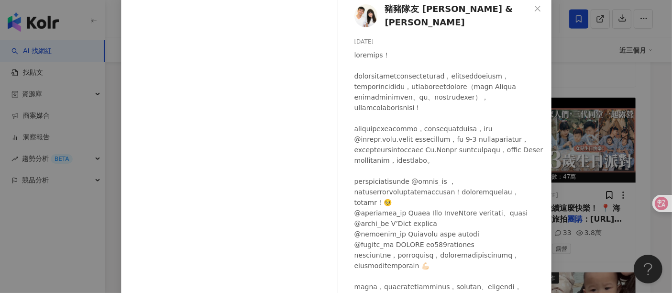
click at [584, 116] on div "豬豬隊友 Scott & Wendy 2025/1/25 1,697 40 9.7萬 查看原始貼文" at bounding box center [336, 146] width 672 height 293
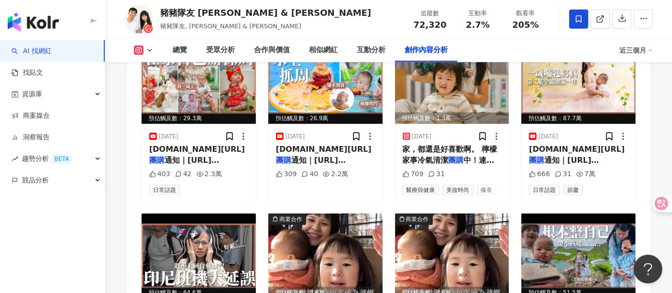
scroll to position [4688, 0]
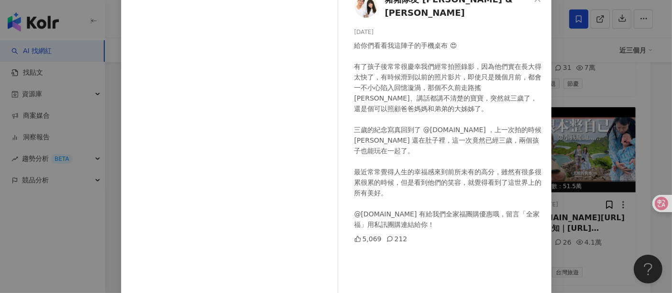
scroll to position [136, 0]
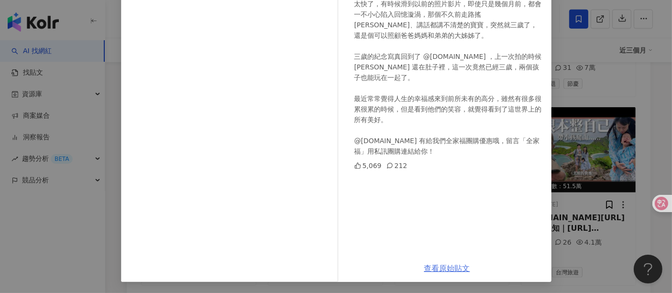
click at [436, 268] on link "查看原始貼文" at bounding box center [447, 268] width 46 height 9
click at [590, 110] on div "豬豬隊友 Scott & Wendy 2025/3/4 給你們看看我這陣子的手機桌布 😍 有了孩子後常常很慶幸我們經常拍照錄影，因為他們實在長大得太快了，有時…" at bounding box center [336, 146] width 672 height 293
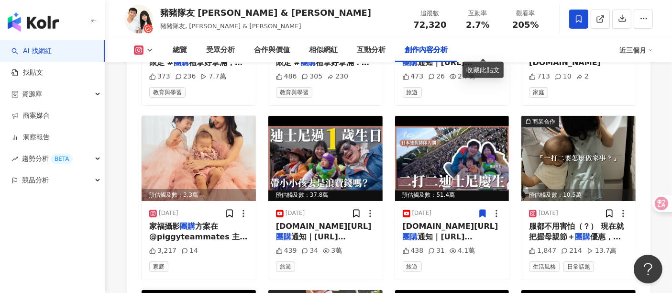
scroll to position [3997, 0]
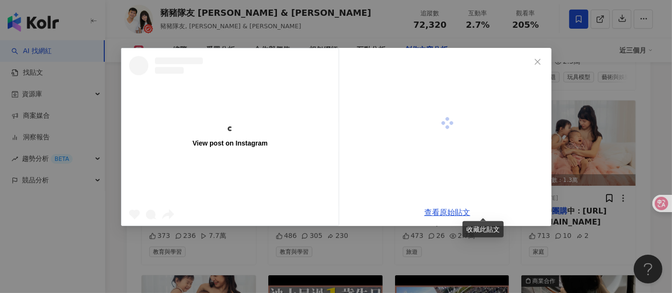
click at [190, 215] on div at bounding box center [234, 215] width 210 height 18
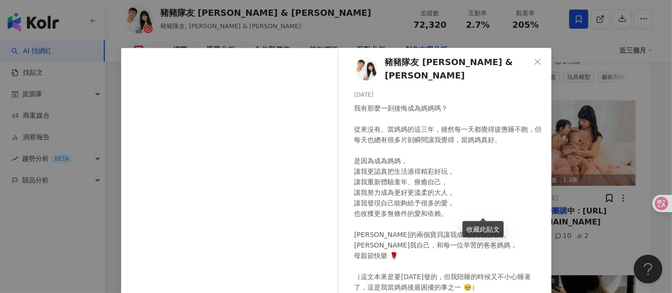
click at [614, 92] on div "豬豬隊友 Scott & Wendy 2025/5/12 我有那麼一刻後悔成為媽媽嗎？ 從來沒有。當媽媽的這三年，雖然每一天都覺得疲憊睡不飽，但每天也總有很多…" at bounding box center [336, 146] width 672 height 293
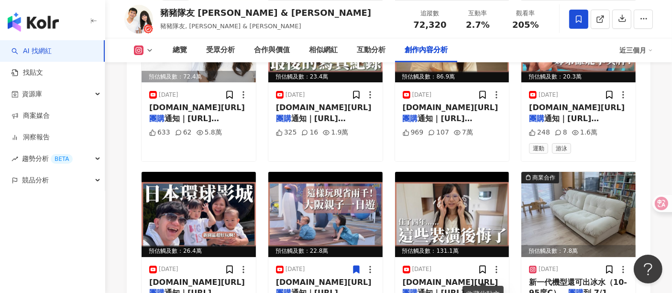
scroll to position [3147, 0]
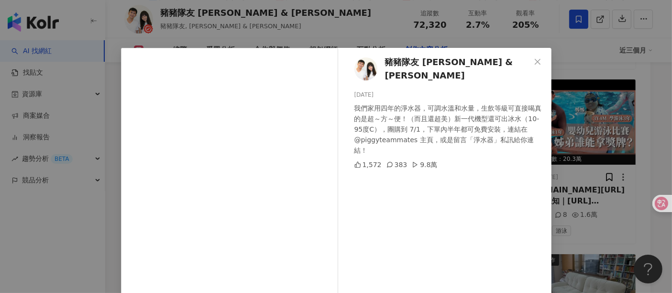
click at [664, 158] on div "豬豬隊友 Scott & Wendy 2025/6/29 我們家用四年的淨水器，可調水溫和水量，生飲等級可直接喝真的是超～方～便！（而且還超美）新一代機型還可…" at bounding box center [336, 146] width 672 height 293
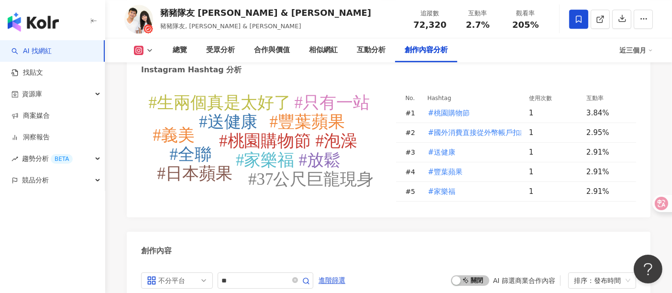
scroll to position [2774, 0]
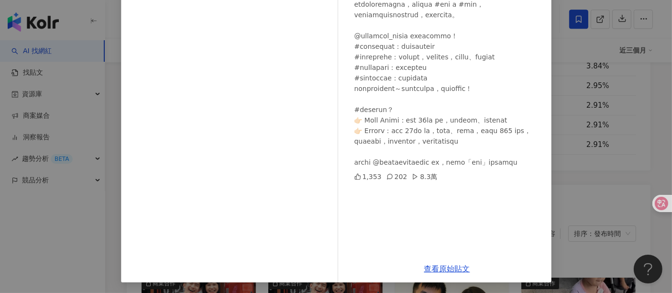
scroll to position [136, 0]
click at [565, 103] on div "豬豬隊友 Scott & Wendy 2025/8/7 1,353 202 8.3萬 查看原始貼文" at bounding box center [336, 146] width 672 height 293
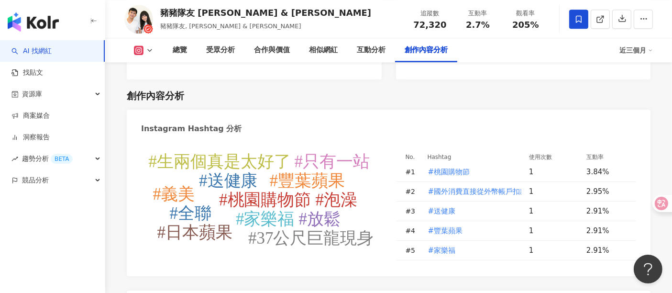
scroll to position [2668, 0]
drag, startPoint x: 252, startPoint y: 183, endPoint x: 261, endPoint y: 173, distance: 13.9
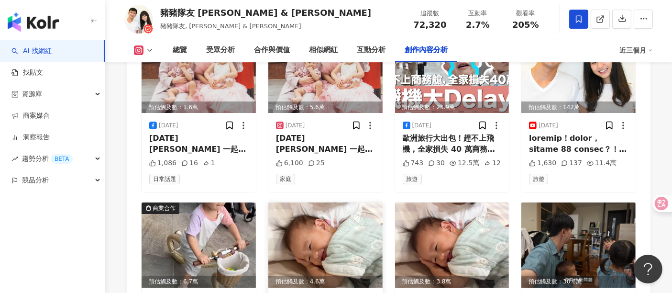
scroll to position [3250, 0]
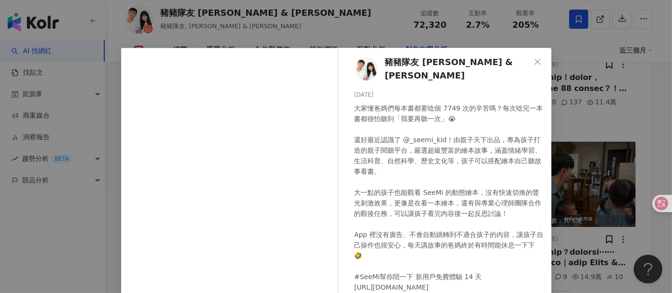
scroll to position [106, 0]
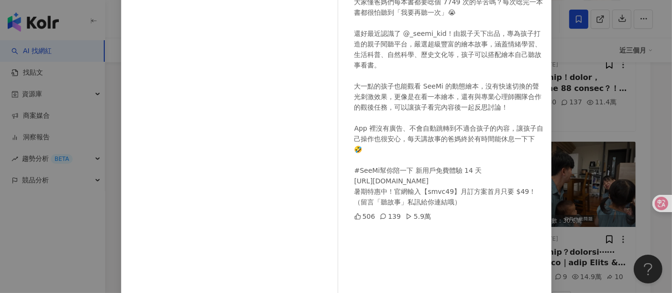
click at [571, 139] on div "豬豬隊友 Scott & Wendy 2025/7/31 506 139 5.9萬 查看原始貼文" at bounding box center [336, 146] width 672 height 293
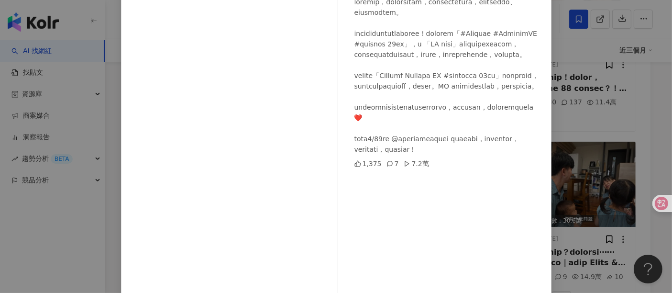
click at [584, 117] on div "豬豬隊友 Scott & Wendy 2025/7/26 1,375 7 7.2萬 查看原始貼文" at bounding box center [336, 146] width 672 height 293
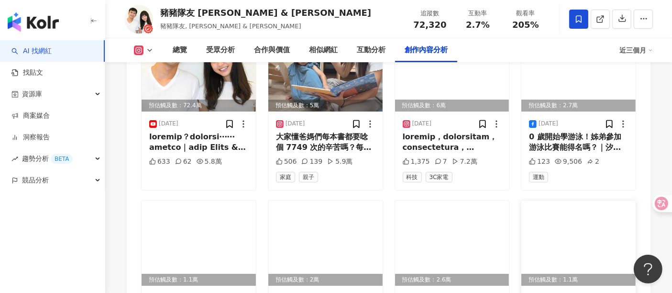
scroll to position [3623, 0]
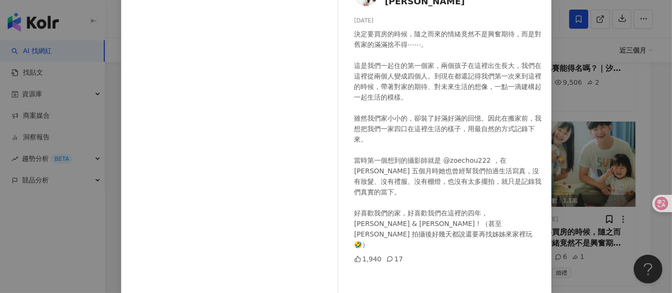
scroll to position [106, 0]
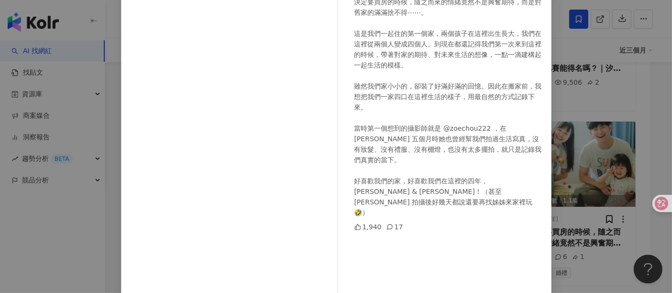
click at [585, 148] on div "豬豬隊友 Scott & Wendy 2025/7/21 決定要買房的時候，隨之而來的情緒竟然不是興奮期待，而是對舊家的滿滿捨不得⋯⋯。 這是我們一起住的第一…" at bounding box center [336, 146] width 672 height 293
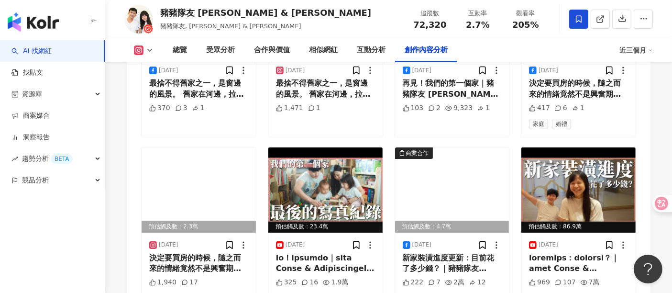
scroll to position [3772, 0]
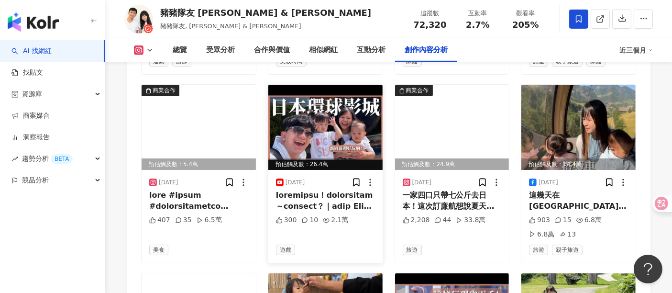
scroll to position [4251, 0]
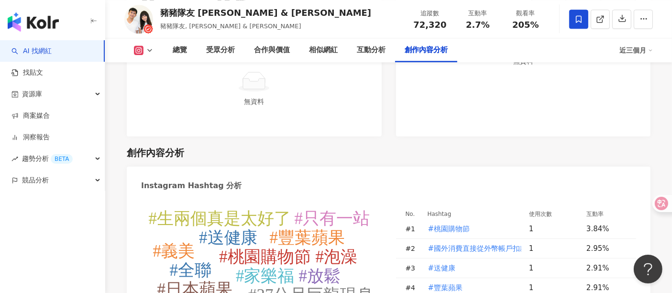
scroll to position [2631, 0]
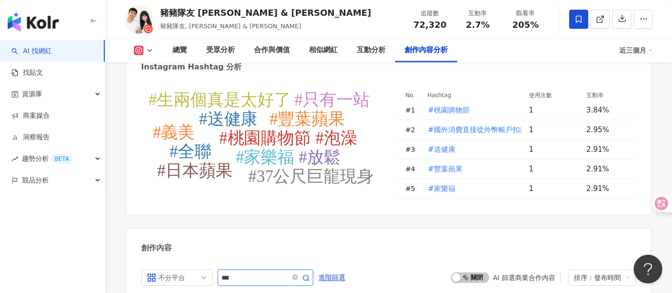
click at [256, 272] on input "***" at bounding box center [255, 277] width 67 height 11
drag, startPoint x: 268, startPoint y: 111, endPoint x: 228, endPoint y: 112, distance: 40.2
click at [228, 272] on input "***" at bounding box center [255, 277] width 67 height 11
click at [243, 272] on input "****" at bounding box center [255, 277] width 67 height 11
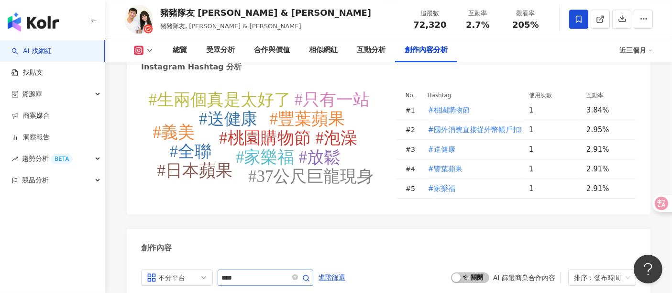
drag, startPoint x: 270, startPoint y: 118, endPoint x: 270, endPoint y: 109, distance: 9.6
click at [270, 269] on span "****" at bounding box center [266, 277] width 96 height 16
drag, startPoint x: 270, startPoint y: 109, endPoint x: 210, endPoint y: 109, distance: 60.8
click at [210, 269] on div "不分平台 all ig 不分平台 Instagram Facebook YouTube ****" at bounding box center [227, 277] width 172 height 16
click at [175, 270] on div "不分平台" at bounding box center [173, 277] width 31 height 15
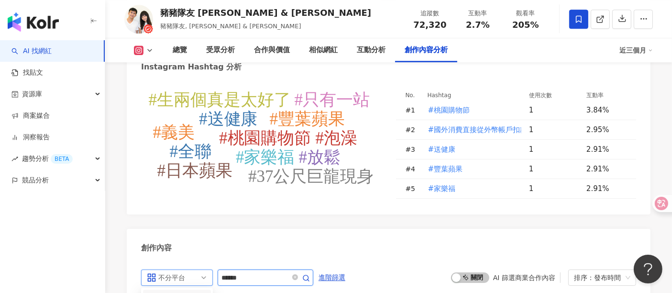
click at [234, 272] on input "******" at bounding box center [255, 277] width 67 height 11
drag, startPoint x: 232, startPoint y: 112, endPoint x: 211, endPoint y: 113, distance: 21.5
click at [211, 269] on div "不分平台 all ig 不分平台 Instagram Facebook YouTube ******" at bounding box center [227, 277] width 172 height 16
type input "**"
drag, startPoint x: 254, startPoint y: 112, endPoint x: 373, endPoint y: 117, distance: 119.8
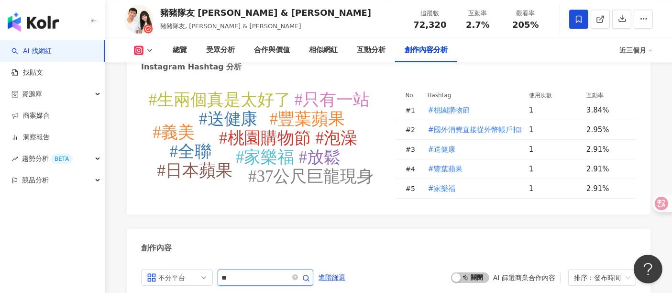
click at [254, 272] on input "**" at bounding box center [255, 277] width 67 height 11
click at [298, 274] on icon "close-circle" at bounding box center [295, 277] width 6 height 6
click at [310, 272] on span at bounding box center [299, 277] width 19 height 11
click at [310, 274] on icon "button" at bounding box center [306, 278] width 8 height 8
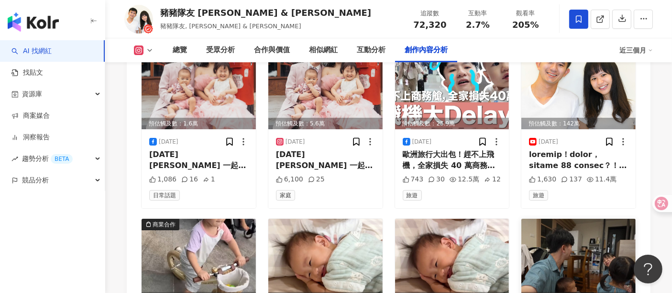
scroll to position [3250, 0]
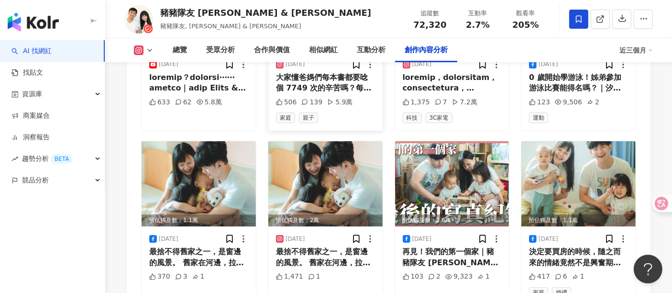
scroll to position [3676, 0]
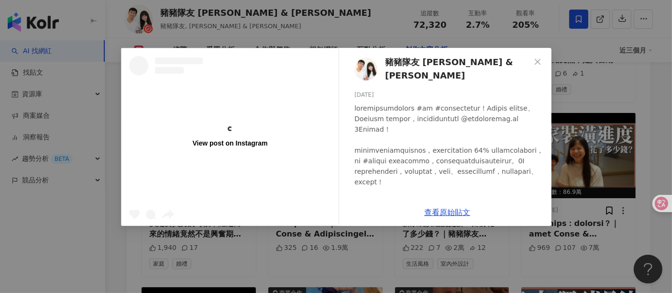
scroll to position [3888, 0]
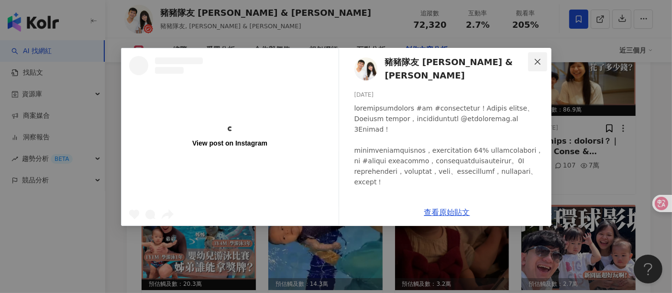
click at [539, 61] on icon "close" at bounding box center [538, 62] width 8 height 8
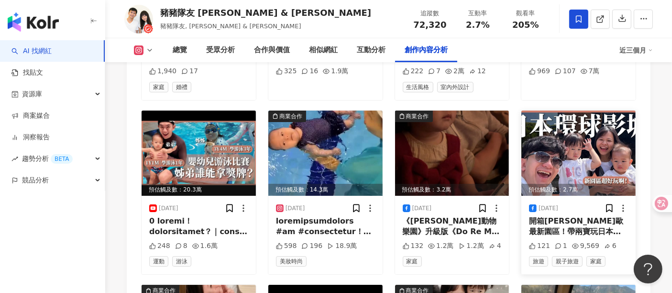
scroll to position [4101, 0]
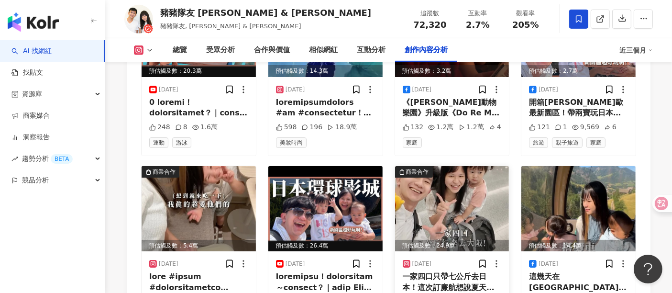
click at [451, 240] on div "預估觸及數：24.9萬" at bounding box center [452, 246] width 114 height 12
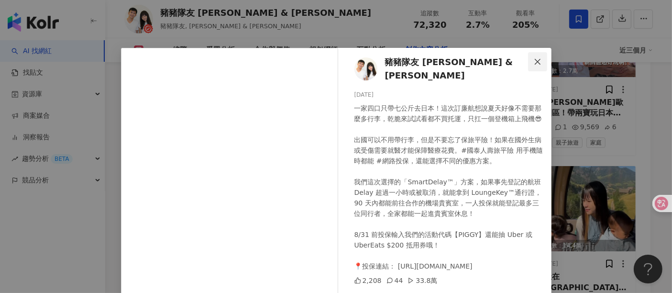
click at [546, 62] on div "豬豬隊友 Scott & Wendy 2025/7/7 一家四口只帶七公斤去日本！這次訂廉航想說夏天好像不需要那麼多行李，乾脆來試試看都不買托運，只扛一個登機…" at bounding box center [447, 219] width 209 height 343
click at [534, 59] on icon "close" at bounding box center [538, 62] width 8 height 8
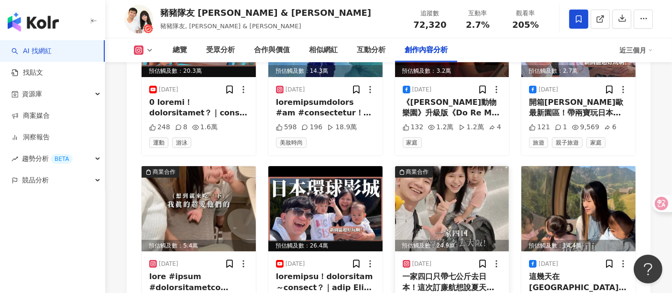
scroll to position [4322, 0]
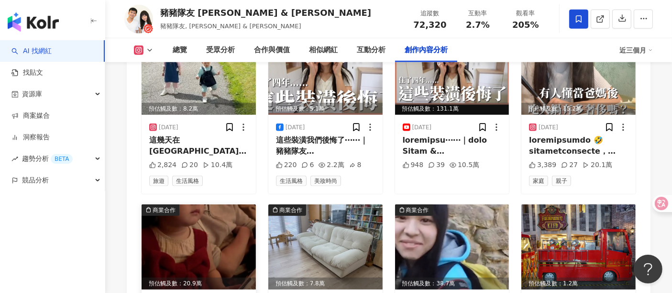
scroll to position [4800, 0]
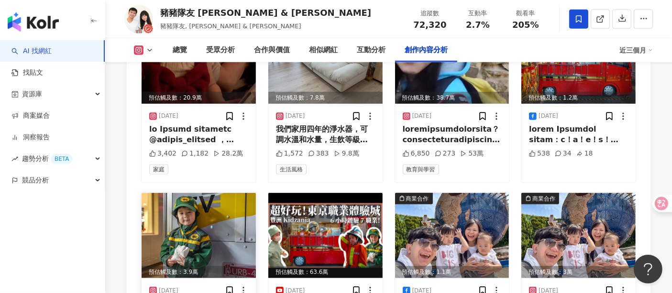
click at [176, 266] on div "預估觸及數：3.9萬" at bounding box center [199, 272] width 114 height 12
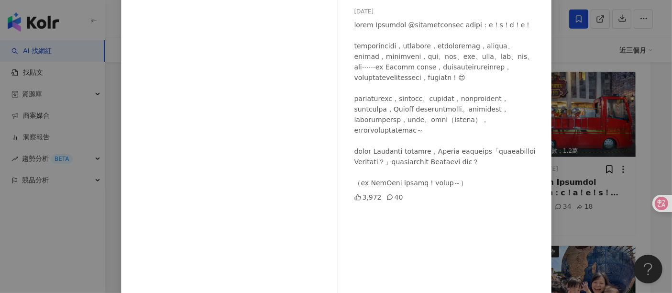
scroll to position [136, 0]
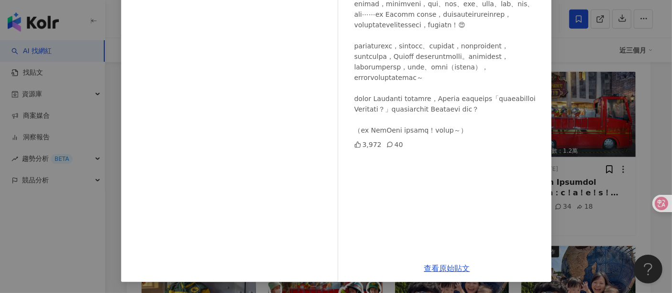
click at [602, 125] on div "豬豬隊友 Scott & Wendy 2025/6/25 3,972 40 查看原始貼文" at bounding box center [336, 146] width 672 height 293
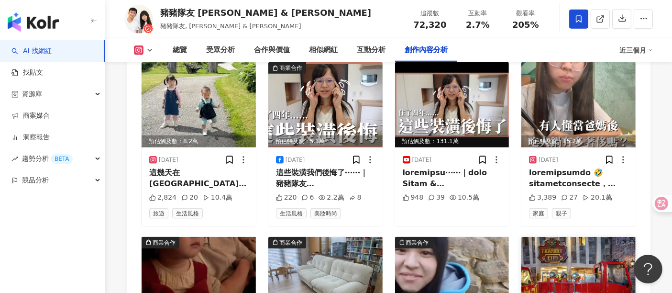
scroll to position [4535, 0]
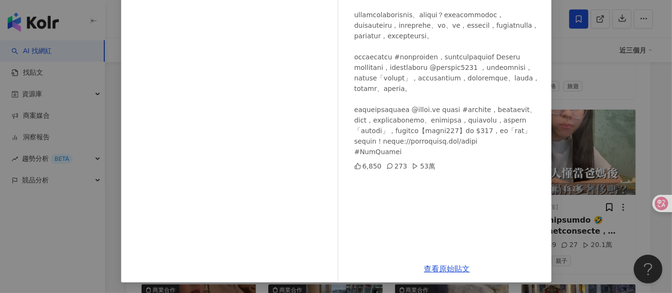
scroll to position [136, 0]
click at [619, 171] on div "豬豬隊友 Scott & Wendy 2025/6/27 6,850 273 53萬 查看原始貼文" at bounding box center [336, 146] width 672 height 293
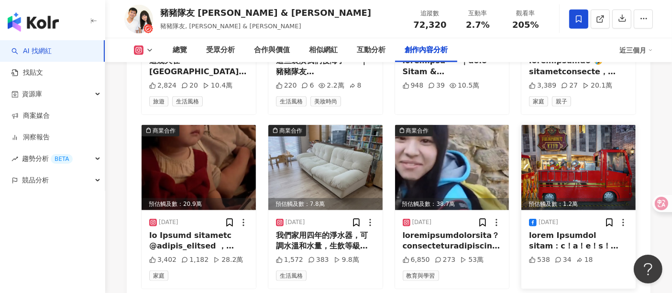
scroll to position [4844, 0]
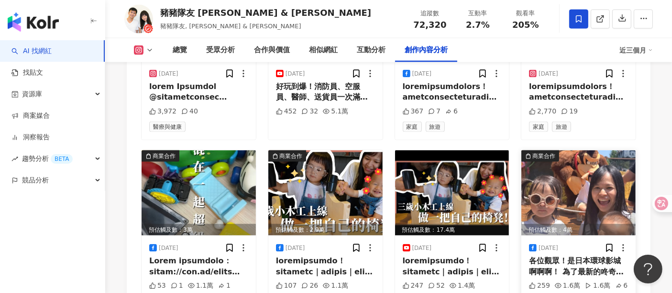
scroll to position [5056, 0]
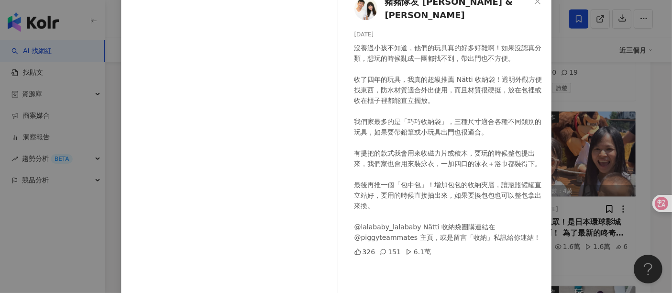
scroll to position [106, 0]
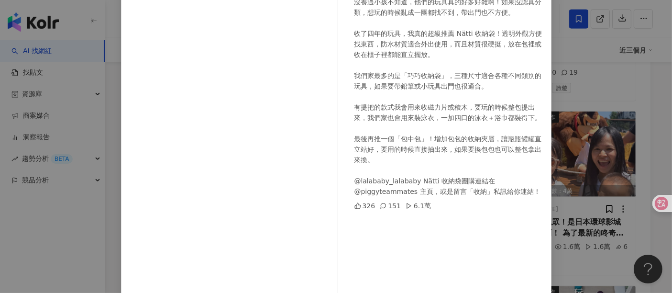
click at [622, 91] on div "豬豬隊友 Scott & Wendy 2025/6/18 沒養過小孩不知道，他們的玩具真的好多好雜啊！如果沒認真分類，想玩的時候亂成一團都找不到，帶出門也不方…" at bounding box center [336, 146] width 672 height 293
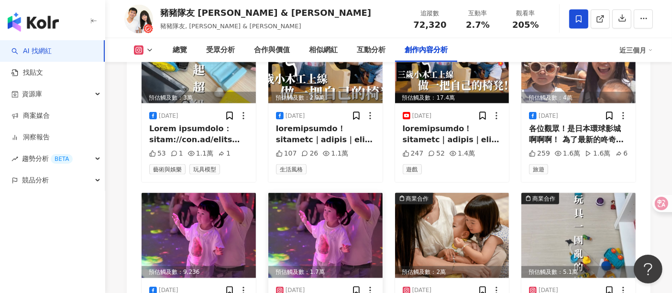
scroll to position [5216, 0]
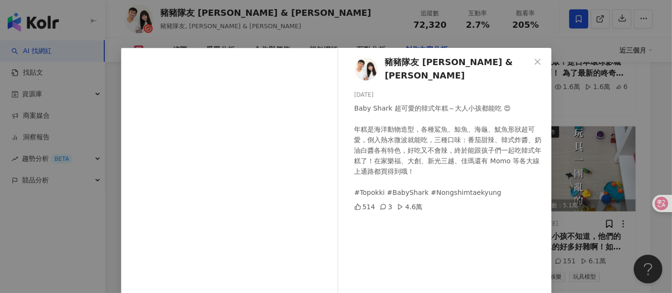
click at [614, 108] on div "豬豬隊友 Scott & Wendy 2025/6/17 Baby Shark 超可愛的韓式年糕～大人小孩都能吃 😍 年糕是海洋動物造型，各種鯊魚、鯨魚、海龜…" at bounding box center [336, 146] width 672 height 293
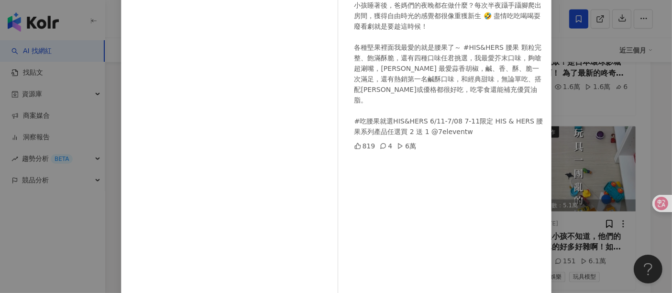
scroll to position [106, 0]
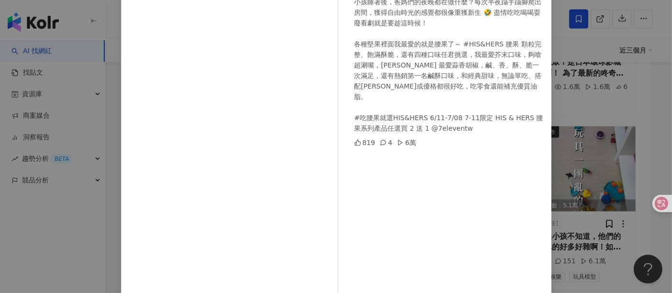
click at [484, 150] on div "豬豬隊友 Scott & Wendy 2025/6/14 小孩睡著後，爸媽們的夜晚都在做什麼？每次半夜躡手躡腳爬出房間，獲得自由時光的感覺都很像重獲新生 🤣 …" at bounding box center [447, 113] width 209 height 343
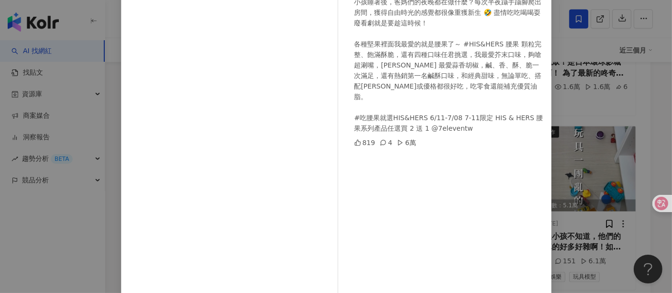
click at [472, 151] on div "豬豬隊友 Scott & Wendy 2025/6/14 小孩睡著後，爸媽們的夜晚都在做什麼？每次半夜躡手躡腳爬出房間，獲得自由時光的感覺都很像重獲新生 🤣 …" at bounding box center [447, 113] width 209 height 343
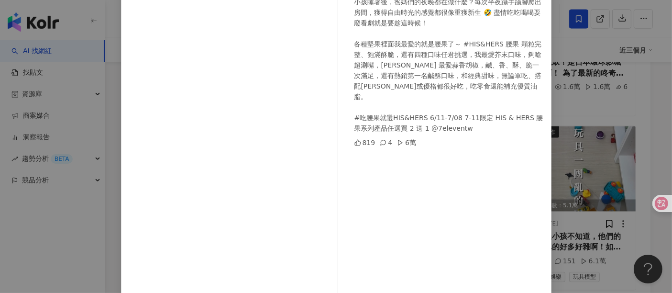
click at [472, 151] on div "豬豬隊友 Scott & Wendy 2025/6/14 小孩睡著後，爸媽們的夜晚都在做什麼？每次半夜躡手躡腳爬出房間，獲得自由時光的感覺都很像重獲新生 🤣 …" at bounding box center [447, 113] width 209 height 343
drag, startPoint x: 472, startPoint y: 151, endPoint x: 398, endPoint y: 153, distance: 74.7
click at [398, 153] on div "豬豬隊友 Scott & Wendy 2025/6/14 小孩睡著後，爸媽們的夜晚都在做什麼？每次半夜躡手躡腳爬出房間，獲得自由時光的感覺都很像重獲新生 🤣 …" at bounding box center [447, 113] width 209 height 343
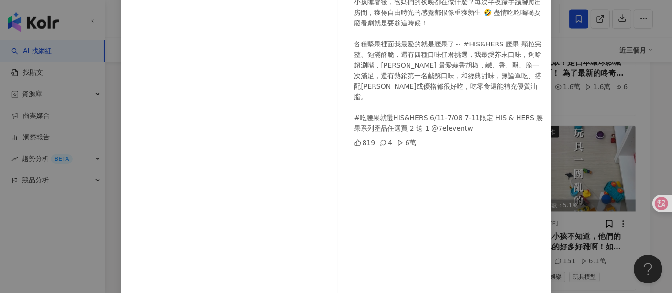
click at [398, 153] on div "豬豬隊友 Scott & Wendy 2025/6/14 小孩睡著後，爸媽們的夜晚都在做什麼？每次半夜躡手躡腳爬出房間，獲得自由時光的感覺都很像重獲新生 🤣 …" at bounding box center [447, 113] width 209 height 343
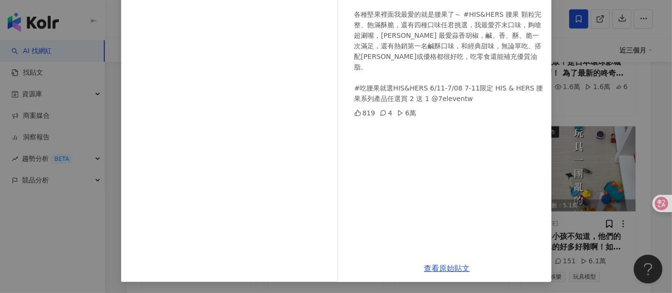
scroll to position [0, 0]
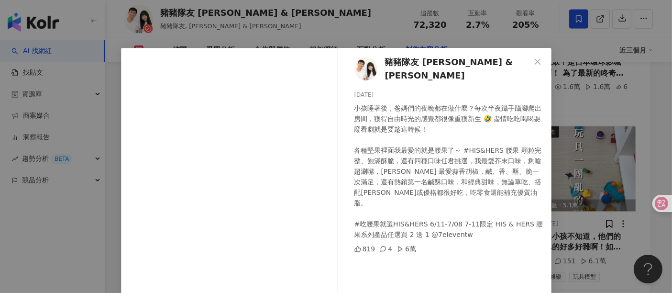
click at [659, 112] on div "豬豬隊友 Scott & Wendy 2025/6/14 小孩睡著後，爸媽們的夜晚都在做什麼？每次半夜躡手躡腳爬出房間，獲得自由時光的感覺都很像重獲新生 🤣 …" at bounding box center [336, 146] width 672 height 293
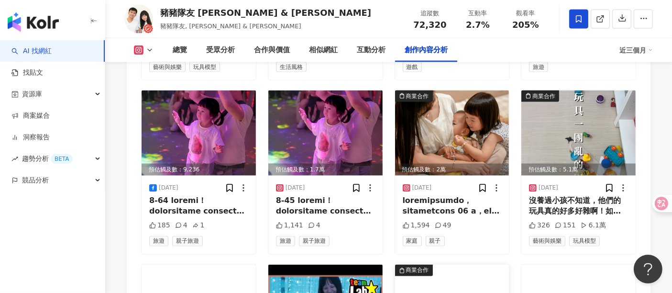
scroll to position [5185, 0]
